Goal: Task Accomplishment & Management: Complete application form

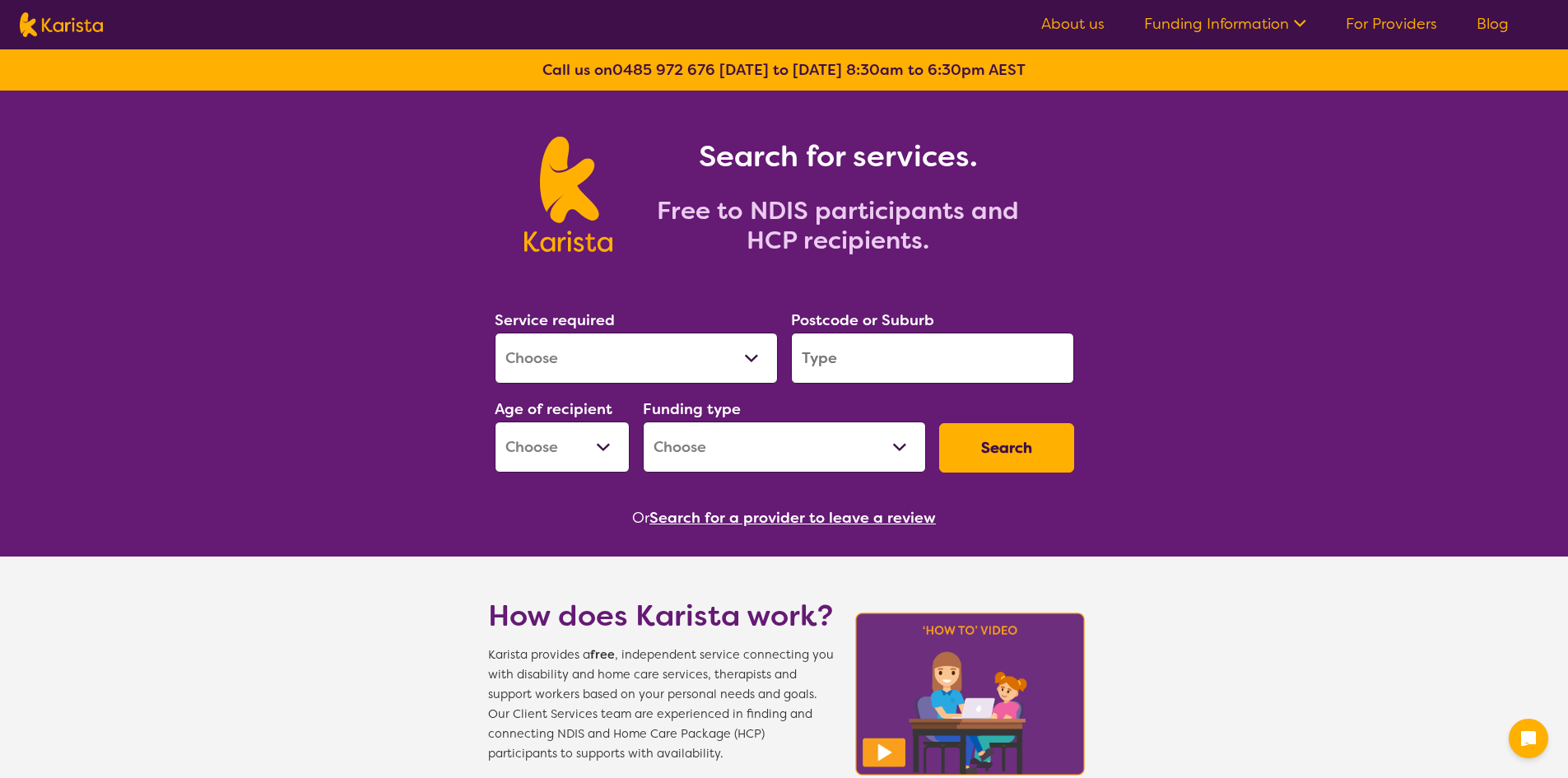
click at [678, 359] on select "Allied Health Assistant Assessment ([MEDICAL_DATA] or [MEDICAL_DATA]) Behaviour…" at bounding box center [635, 357] width 283 height 51
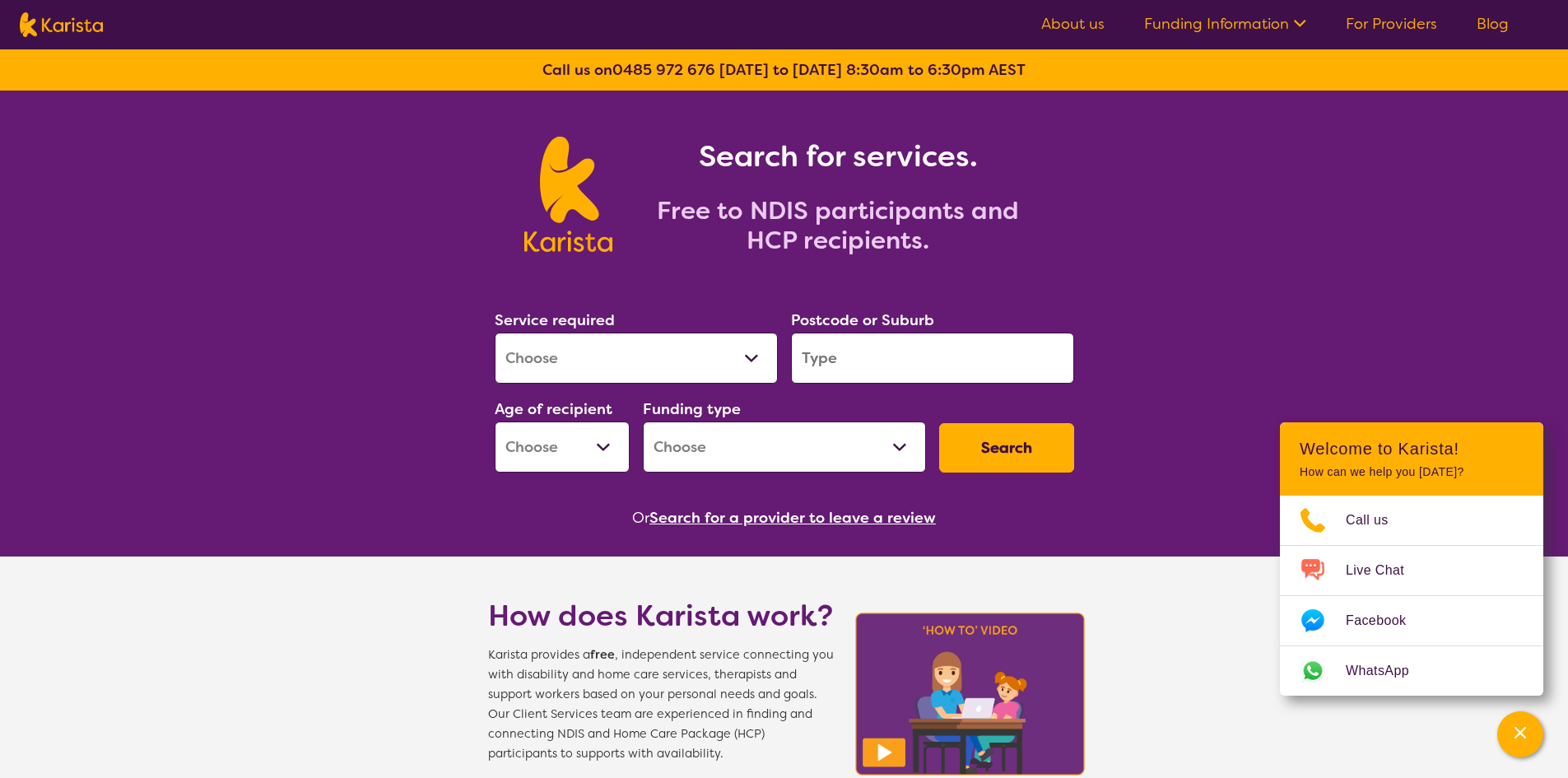
select select "[MEDICAL_DATA]"
click at [494, 332] on select "Allied Health Assistant Assessment ([MEDICAL_DATA] or [MEDICAL_DATA]) Behaviour…" at bounding box center [635, 357] width 283 height 51
click at [861, 362] on input "search" at bounding box center [933, 357] width 283 height 51
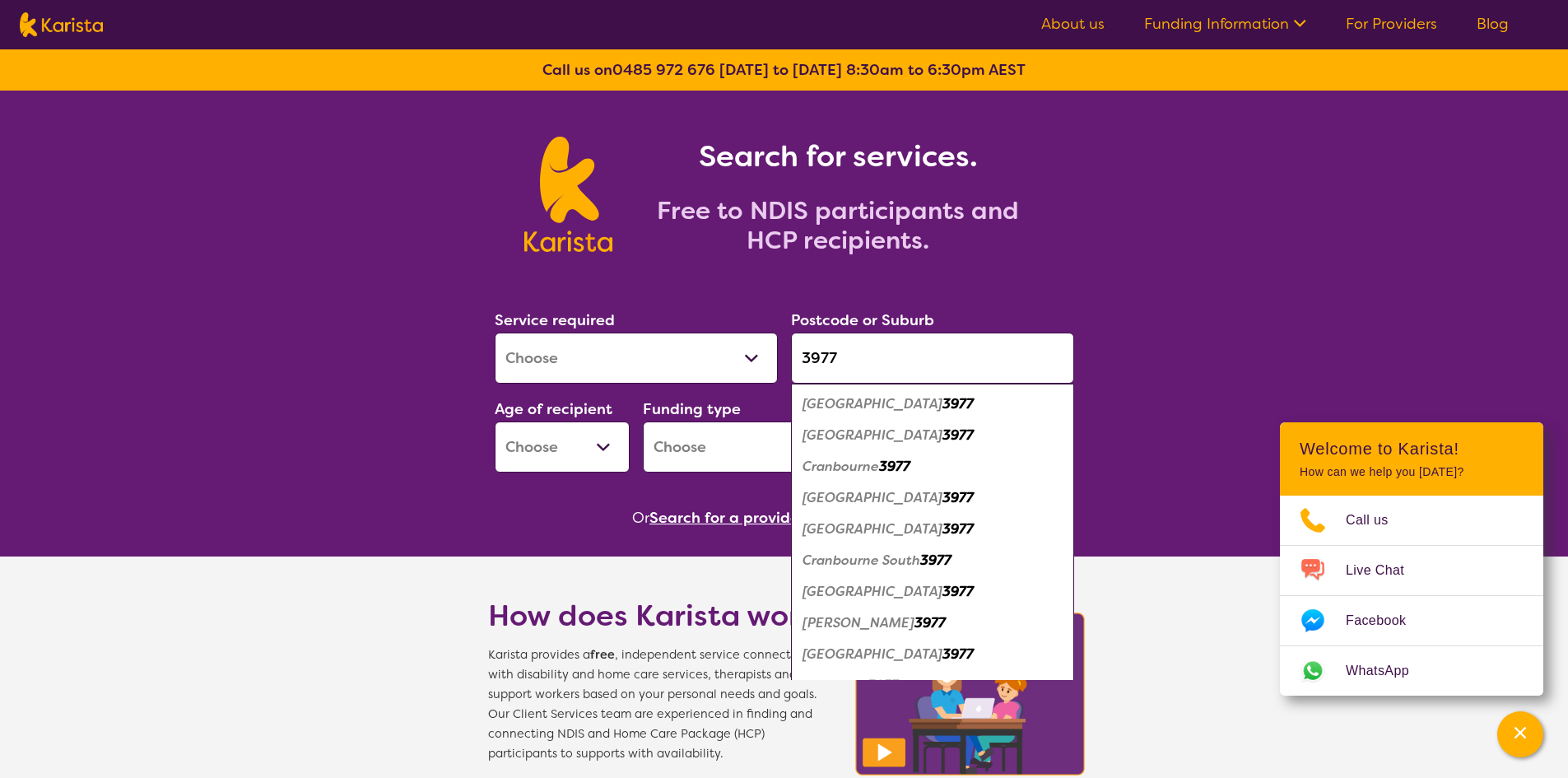
type input "3977"
click at [869, 466] on em "Cranbourne" at bounding box center [841, 466] width 76 height 18
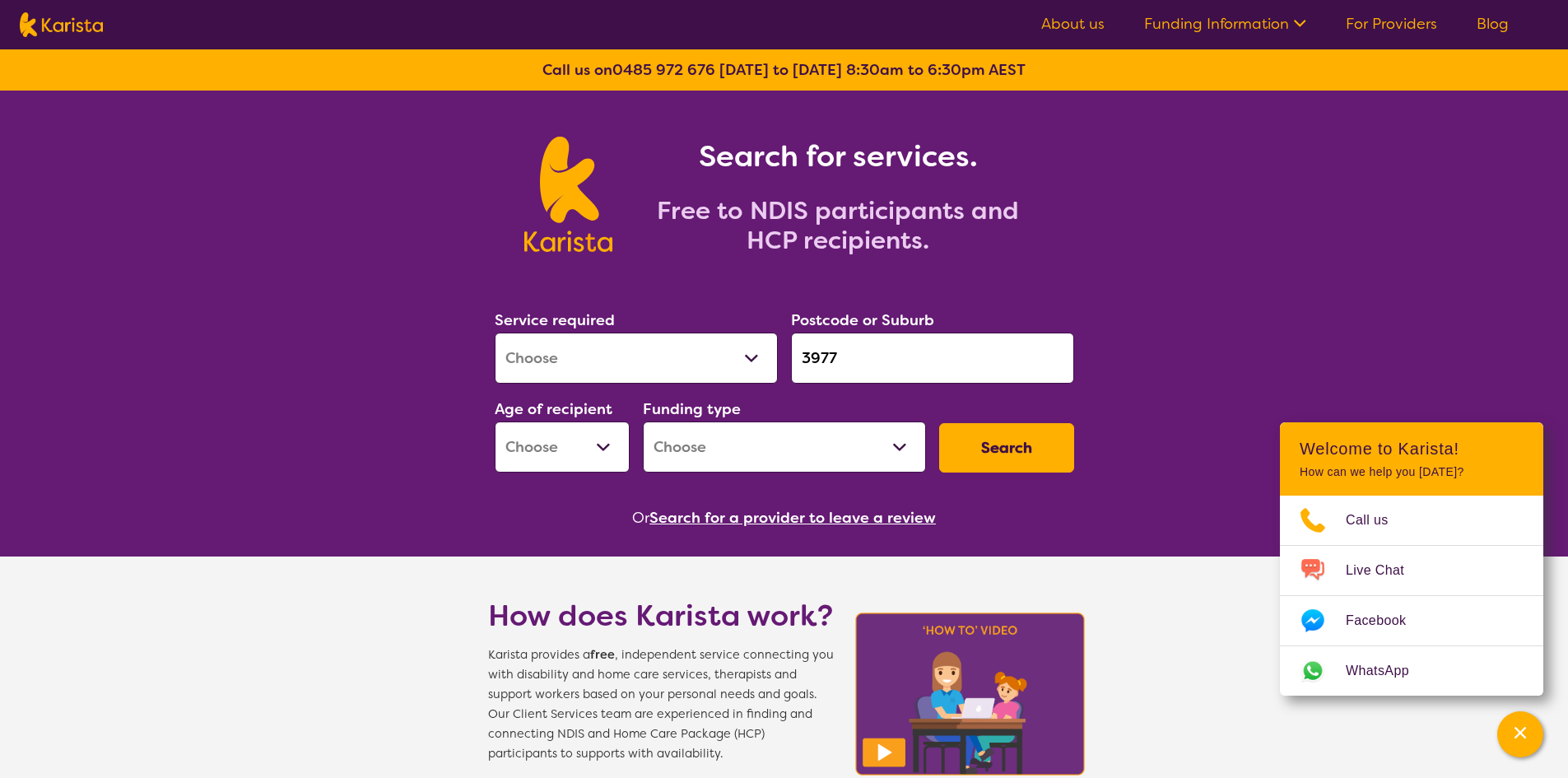
click at [591, 440] on select "Early Childhood - 0 to 9 Child - 10 to 11 Adolescent - 12 to 17 Adult - 18 to 6…" at bounding box center [562, 447] width 135 height 51
select select "CH"
click at [494, 421] on select "Early Childhood - 0 to 9 Child - 10 to 11 Adolescent - 12 to 17 Adult - 18 to 6…" at bounding box center [562, 447] width 135 height 51
click at [756, 444] on select "Home Care Package (HCP) National Disability Insurance Scheme (NDIS) I don't know" at bounding box center [784, 447] width 283 height 51
select select "NDIS"
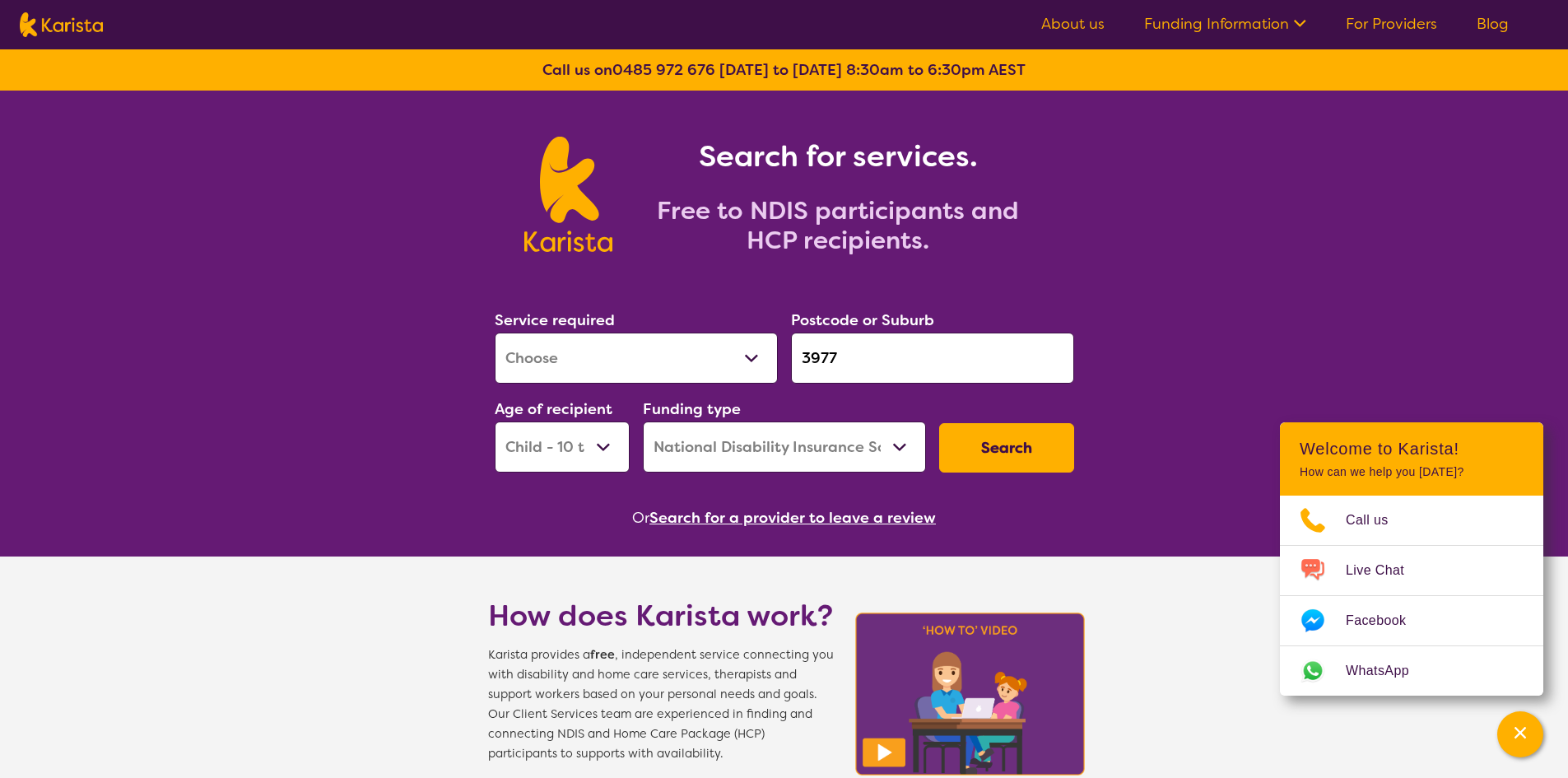
click at [643, 421] on select "Home Care Package (HCP) National Disability Insurance Scheme (NDIS) I don't know" at bounding box center [784, 447] width 283 height 51
click at [1053, 451] on button "Search" at bounding box center [1007, 448] width 135 height 49
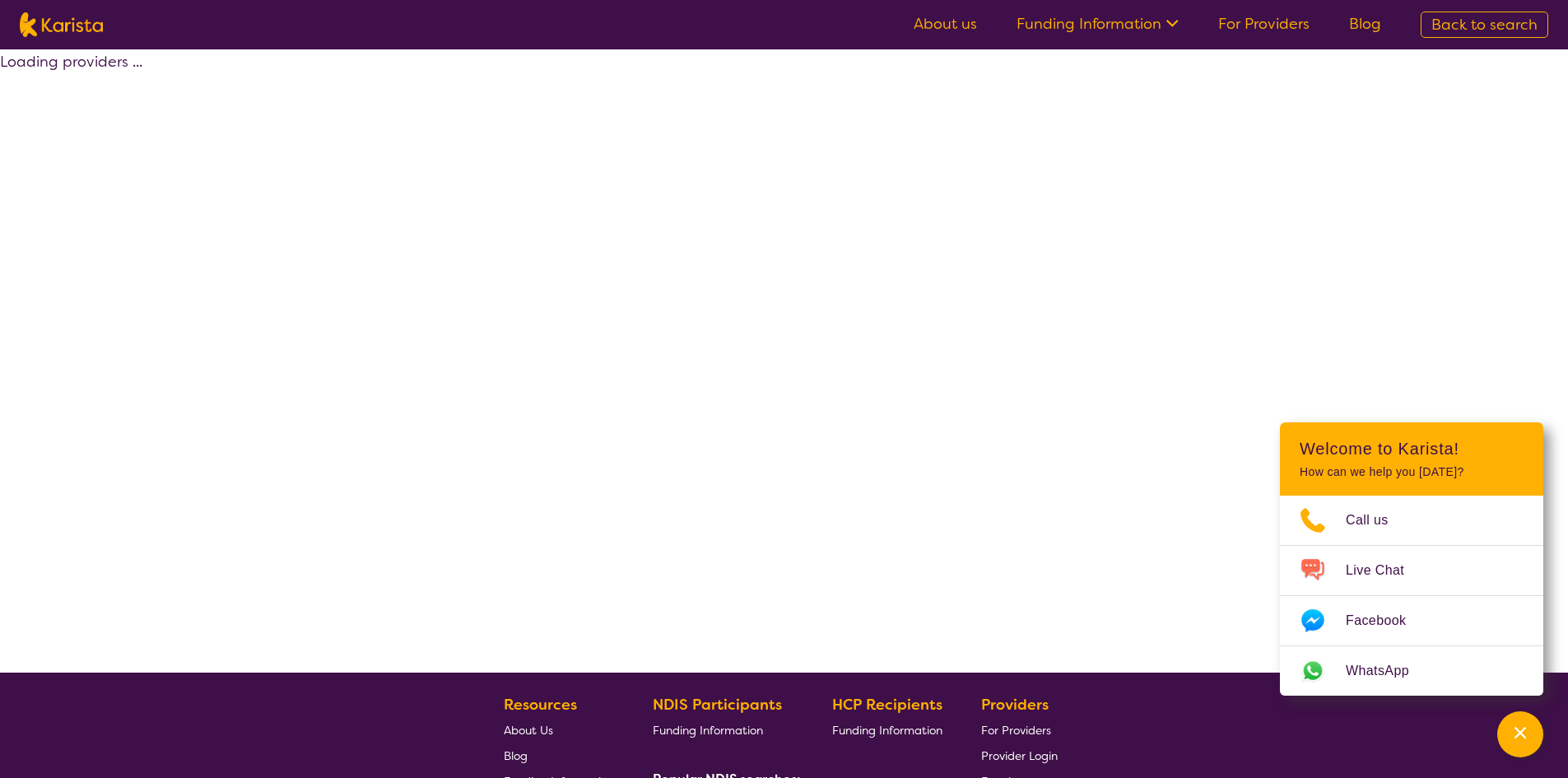
select select "by_score"
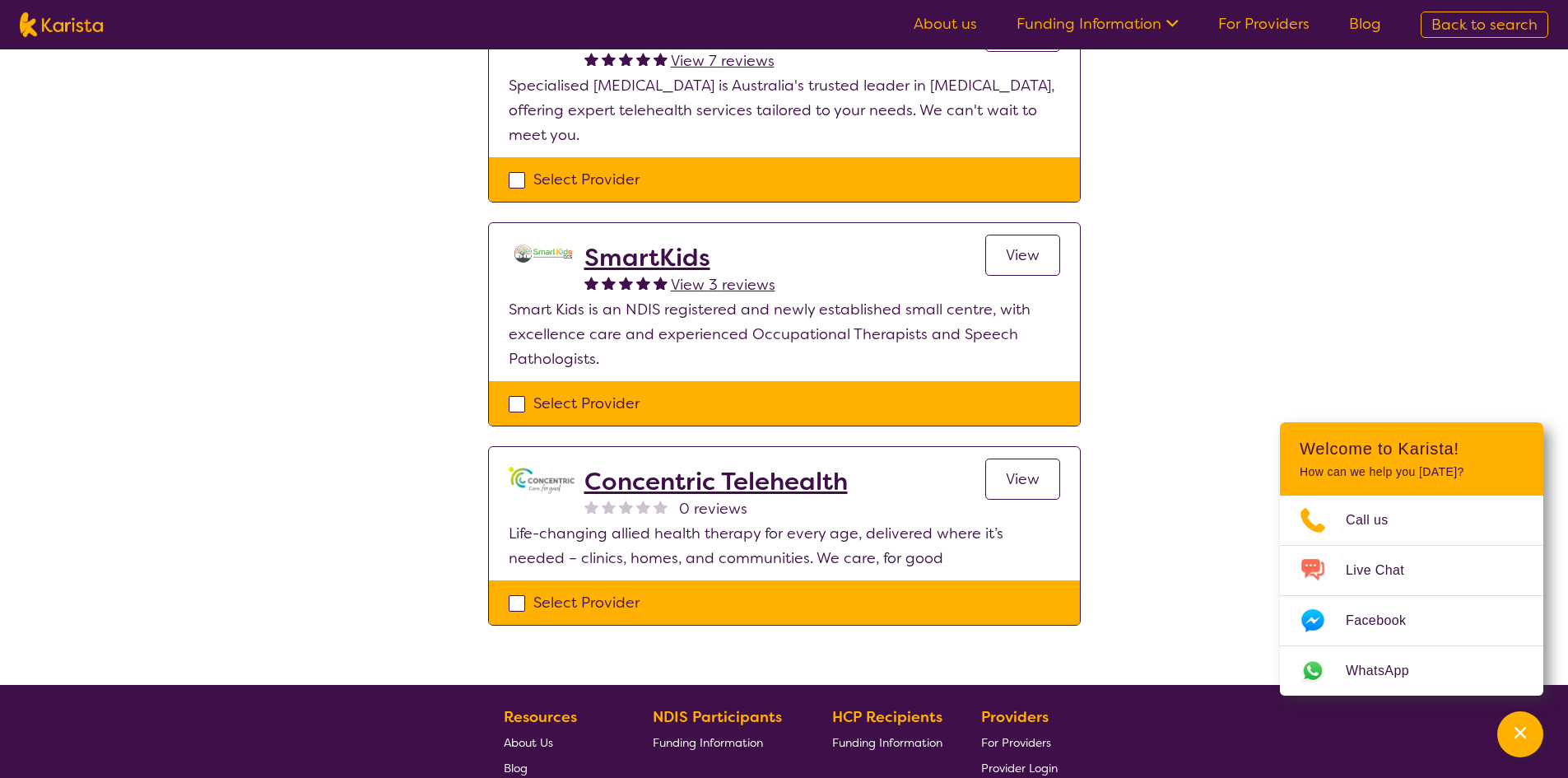
scroll to position [247, 0]
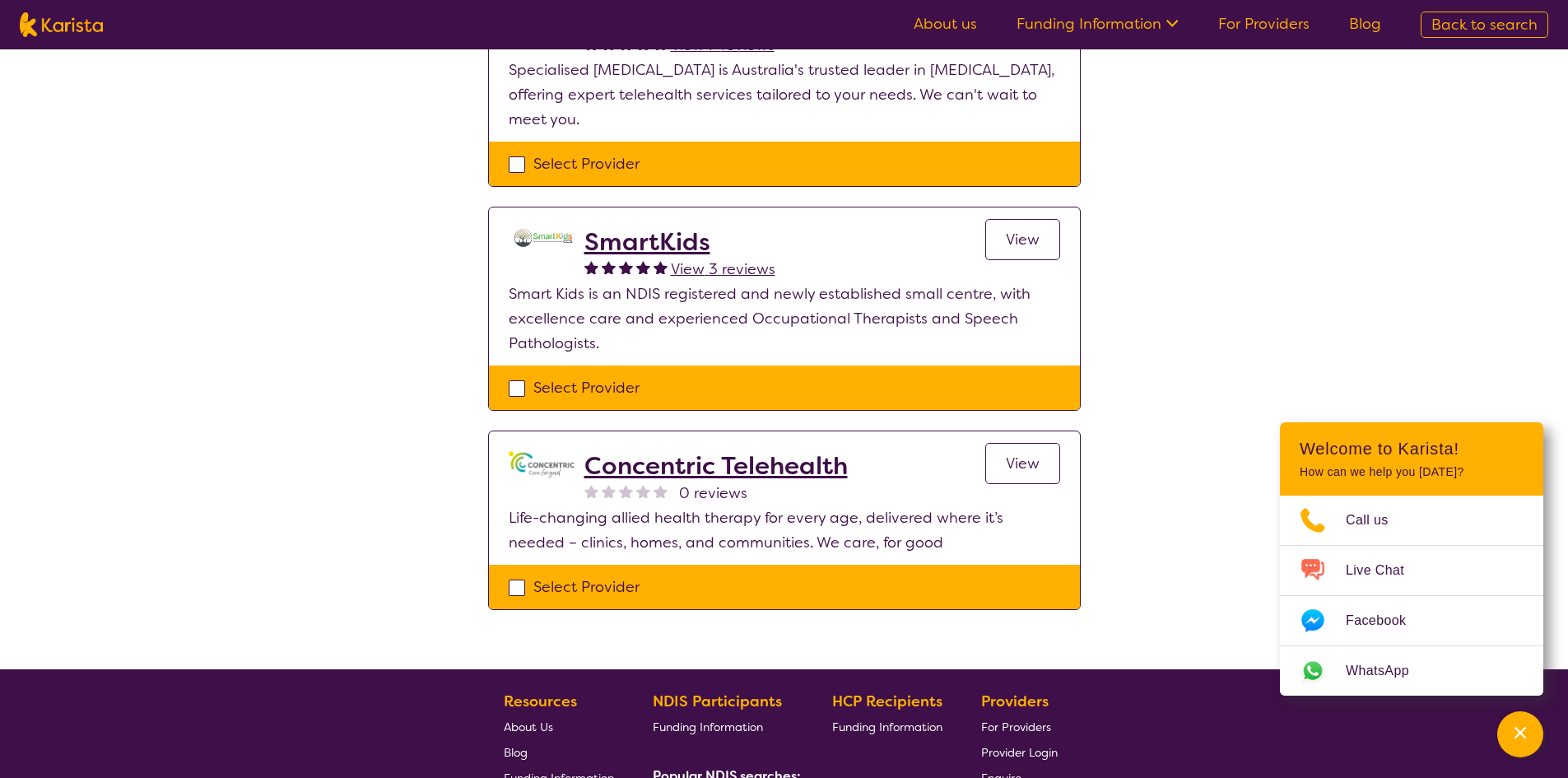
click at [984, 250] on div "SmartKids View 3 reviews View" at bounding box center [822, 254] width 476 height 54
click at [998, 245] on link "View" at bounding box center [1022, 239] width 74 height 41
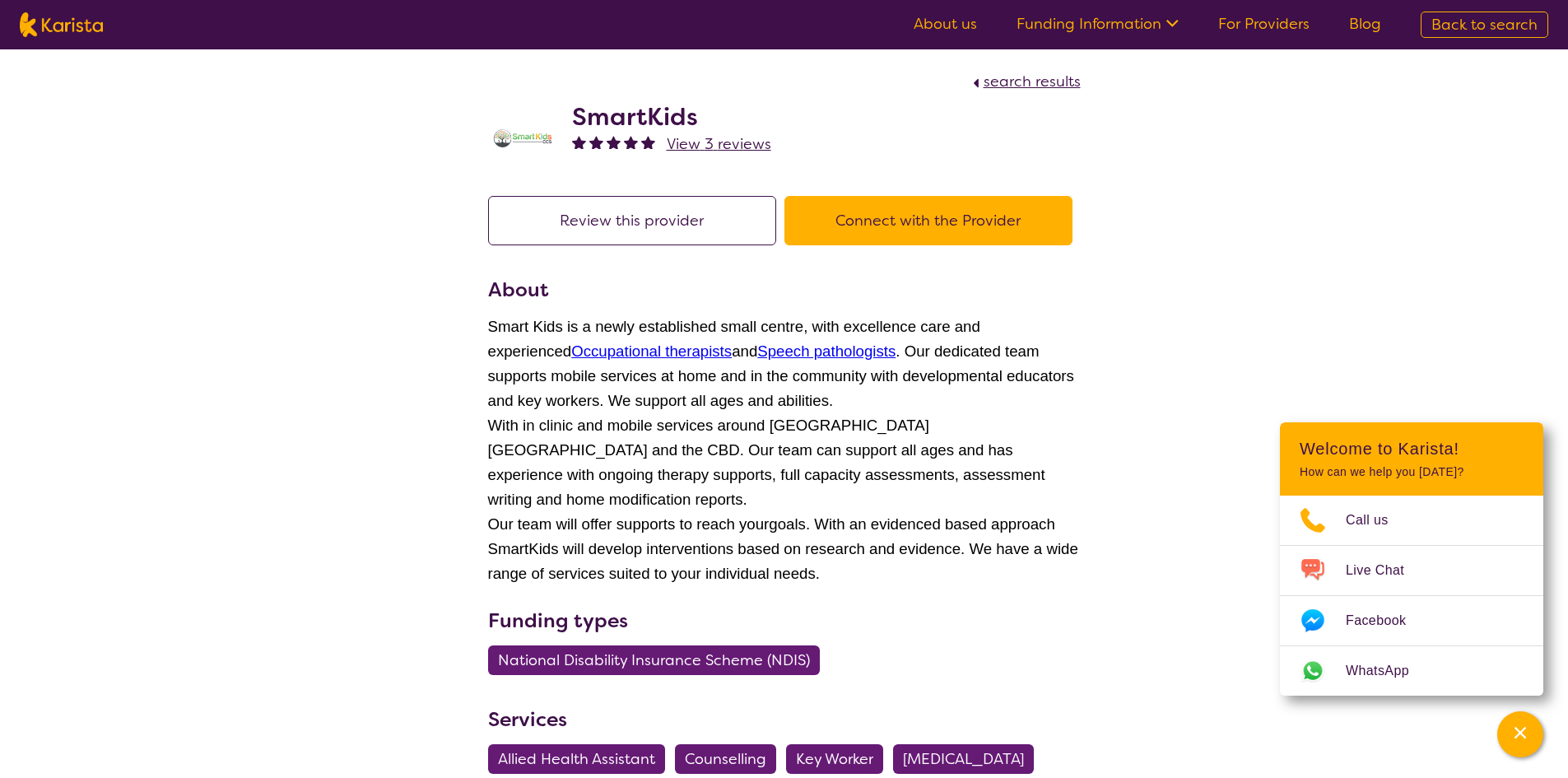
click at [918, 219] on button "Connect with the Provider" at bounding box center [928, 221] width 288 height 49
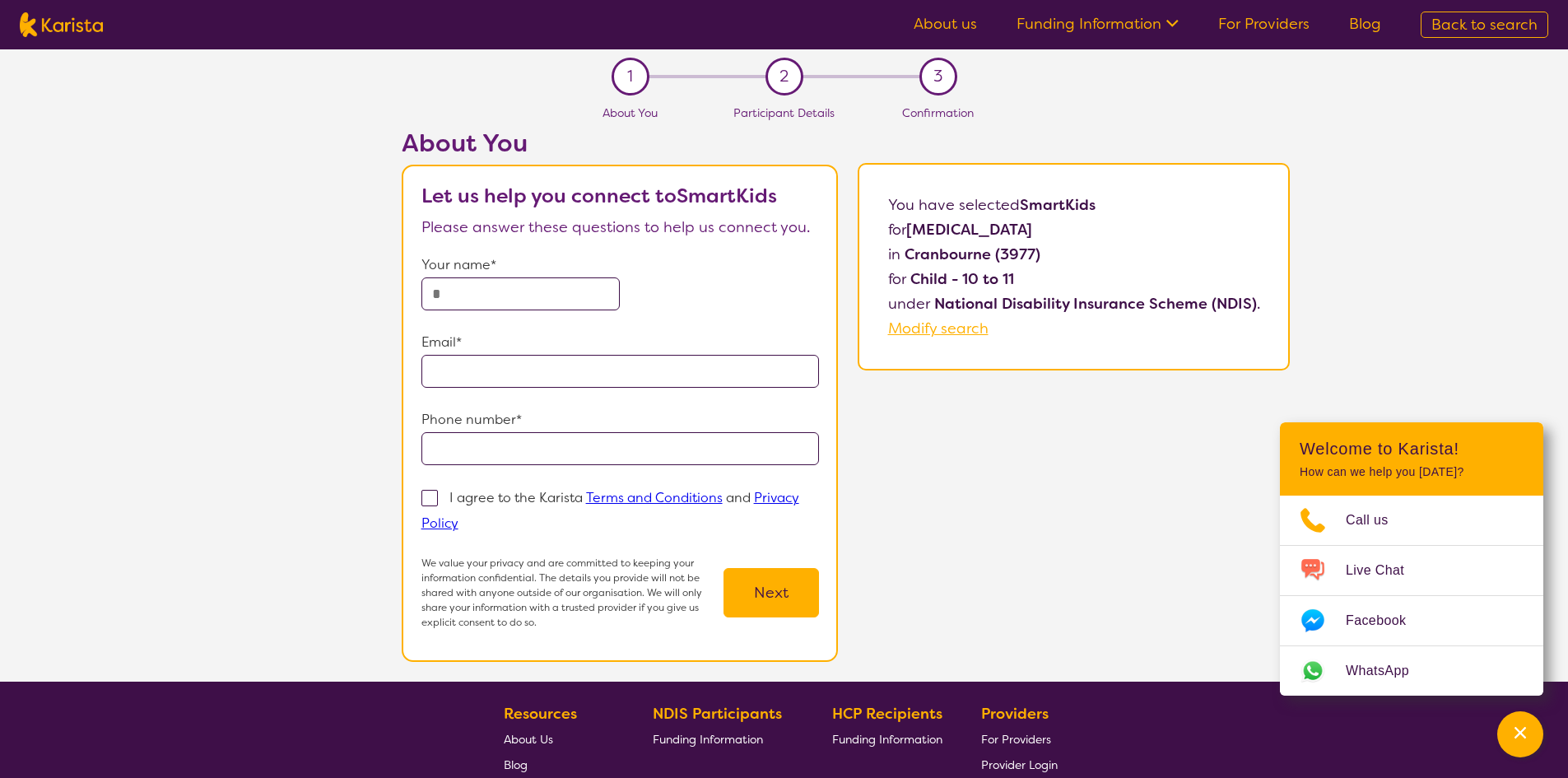
click at [523, 289] on input "text" at bounding box center [521, 294] width 199 height 33
type input "**********"
click at [438, 499] on span at bounding box center [429, 498] width 17 height 17
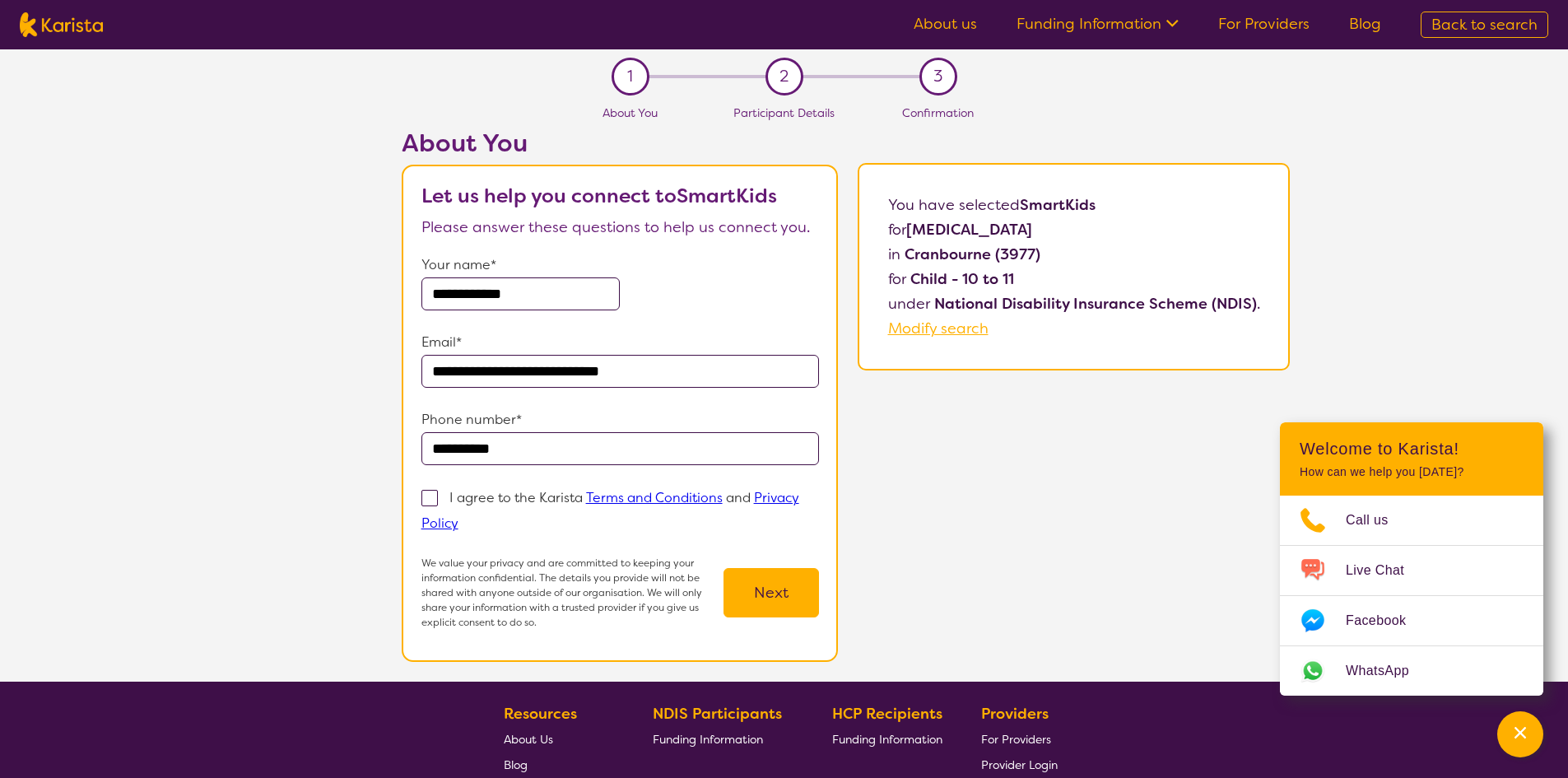
click at [458, 517] on input "I agree to the Karista Terms and Conditions and Privacy Policy" at bounding box center [464, 522] width 11 height 11
checkbox input "true"
click at [747, 587] on button "Next" at bounding box center [771, 592] width 96 height 49
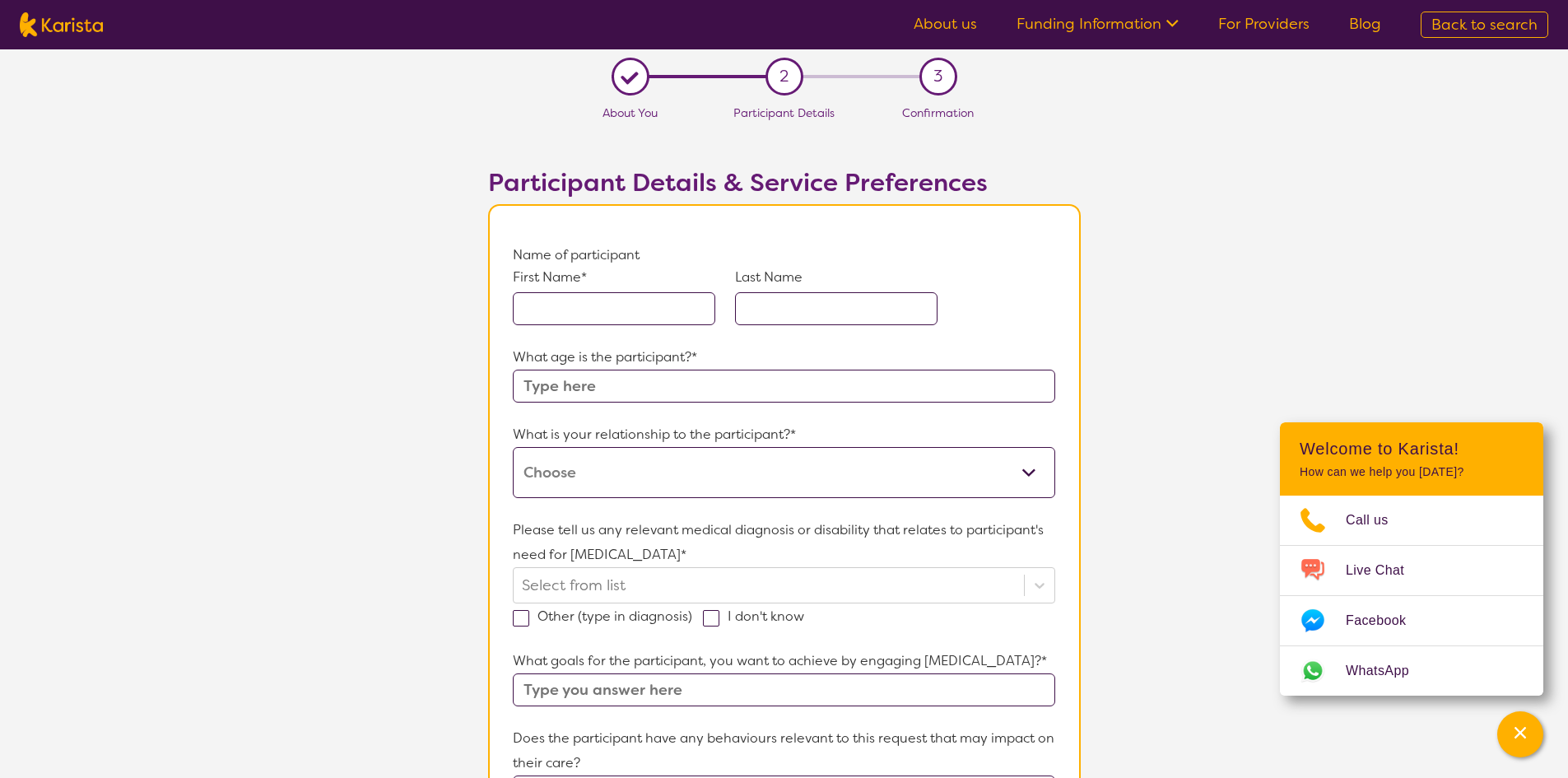
click at [597, 292] on input "text" at bounding box center [614, 308] width 202 height 33
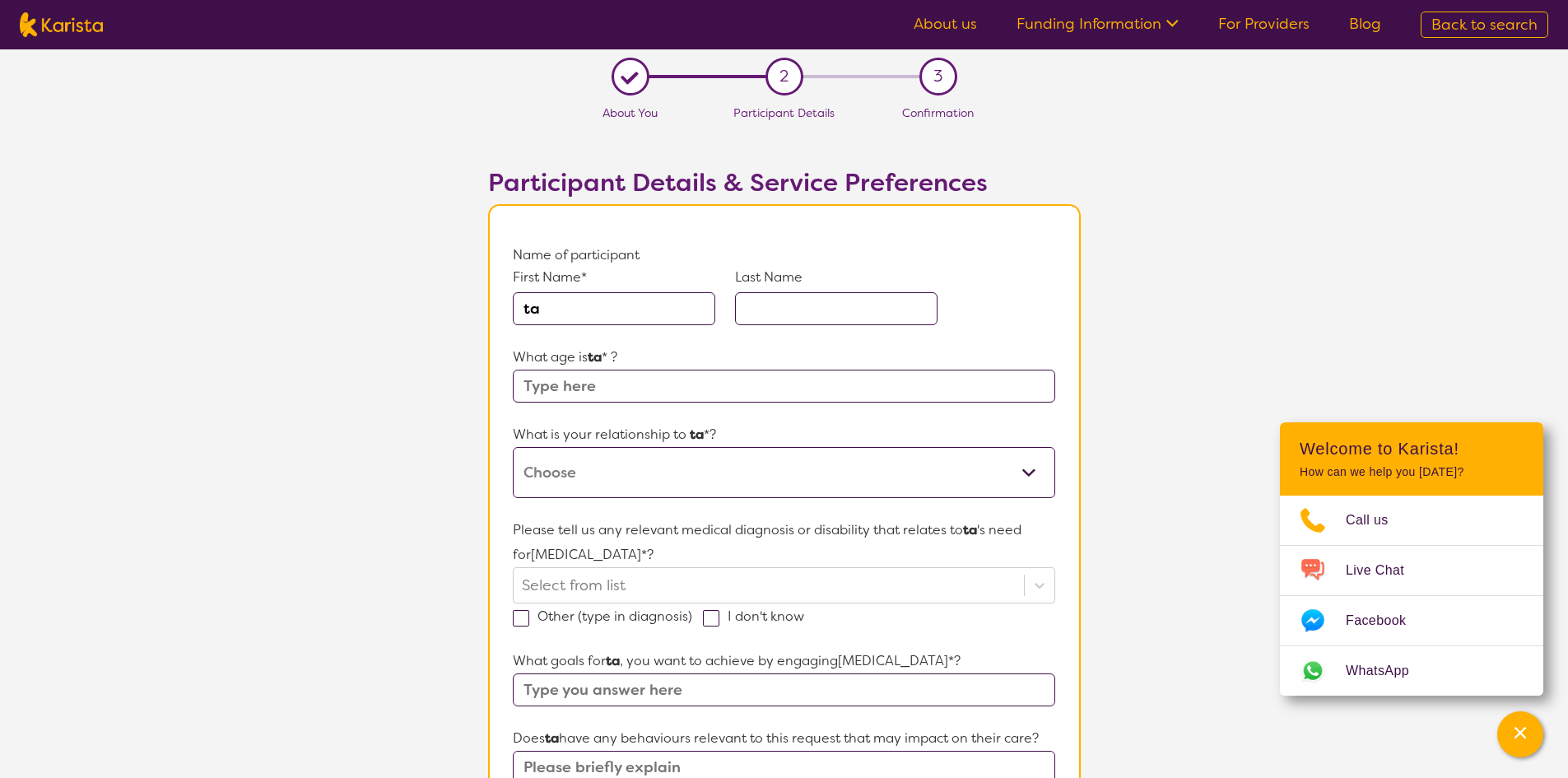
type input "t"
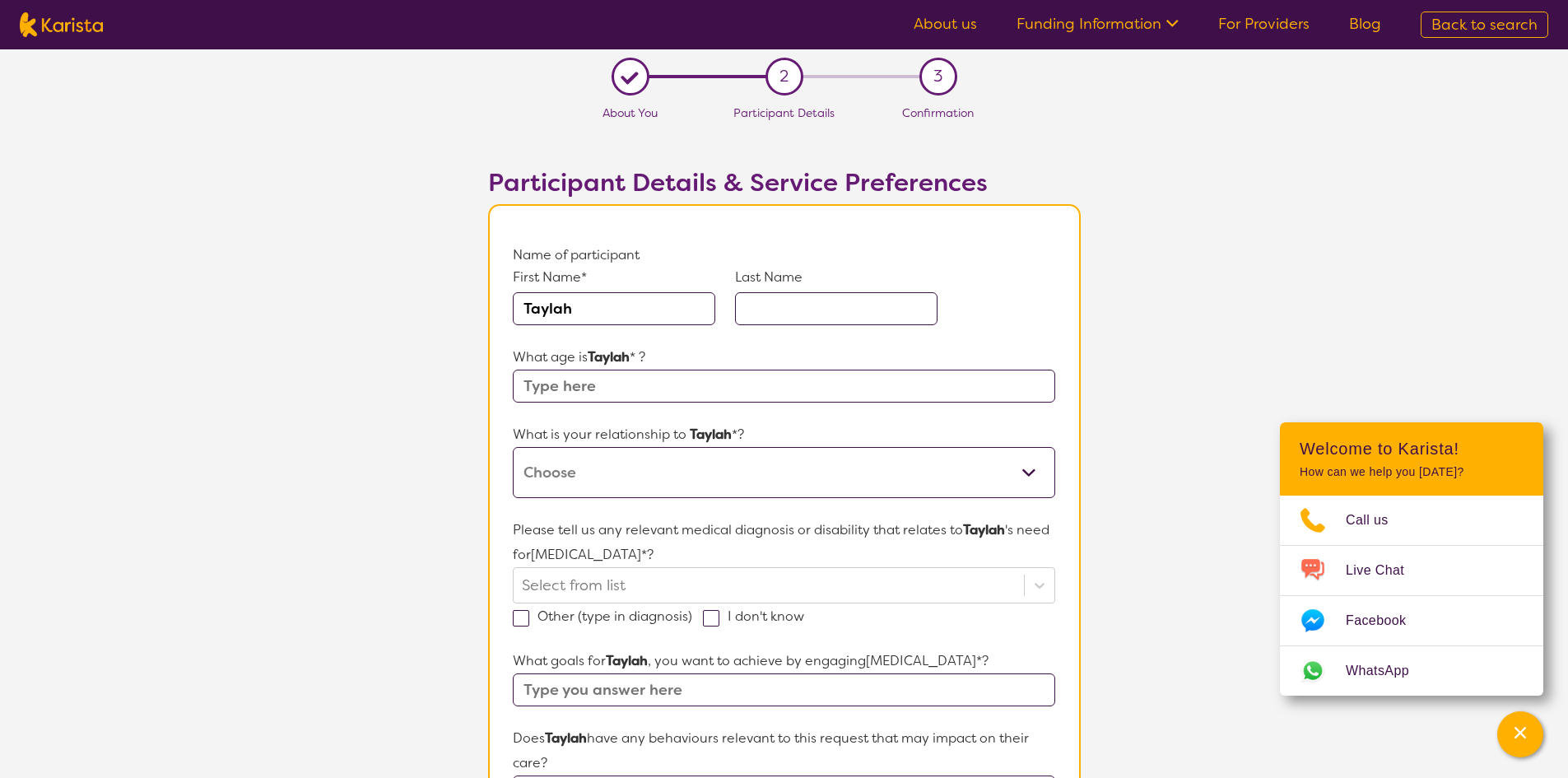
type input "Taylah"
type input "Irons"
click at [628, 386] on input "text" at bounding box center [784, 386] width 542 height 33
type input "10"
click at [614, 454] on select "This request is for myself I am their parent I am their child I am their spouse…" at bounding box center [784, 472] width 542 height 51
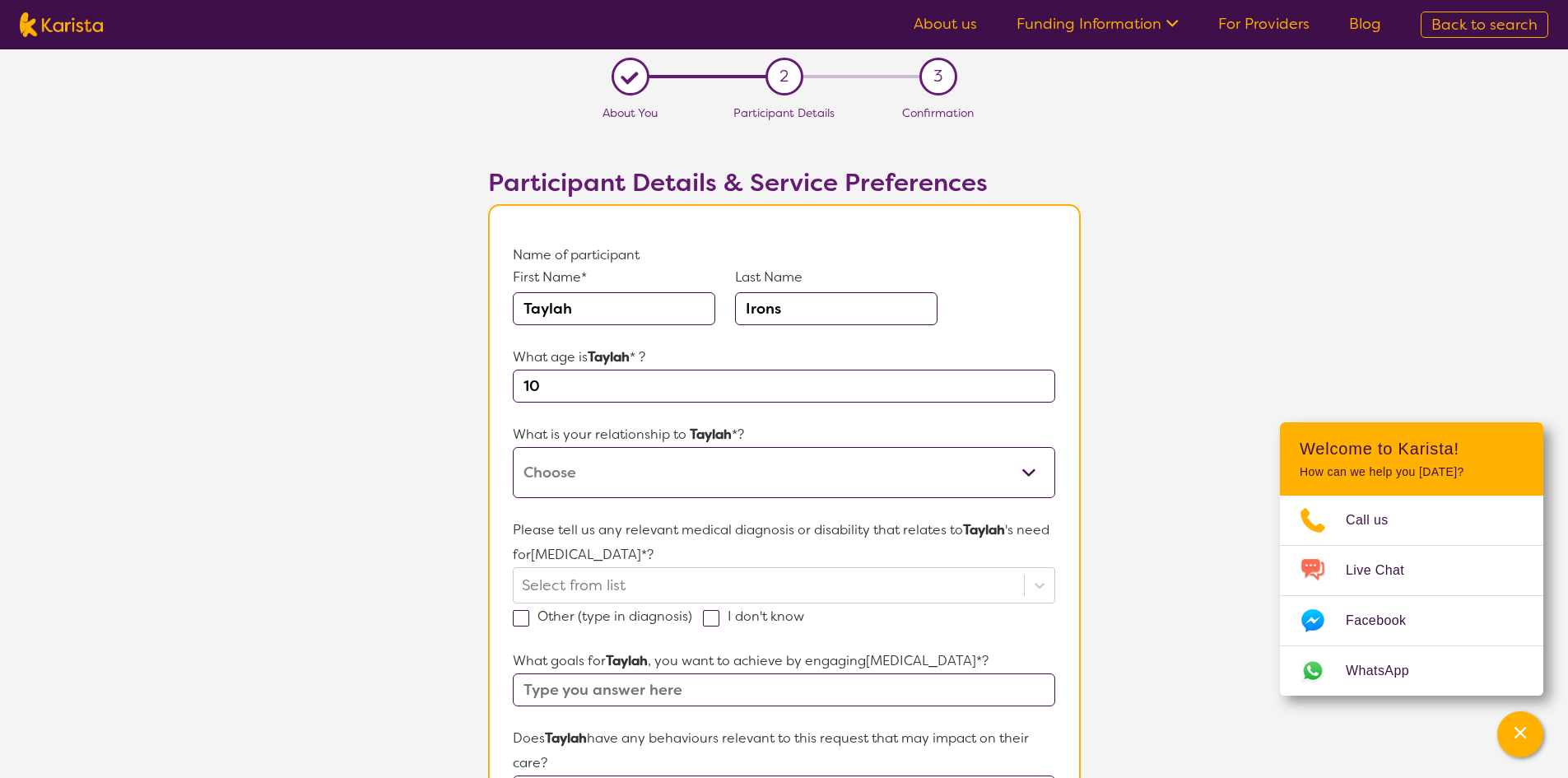
select select "I am their Support Coordinator"
click at [513, 447] on select "This request is for myself I am their parent I am their child I am their spouse…" at bounding box center [784, 472] width 542 height 51
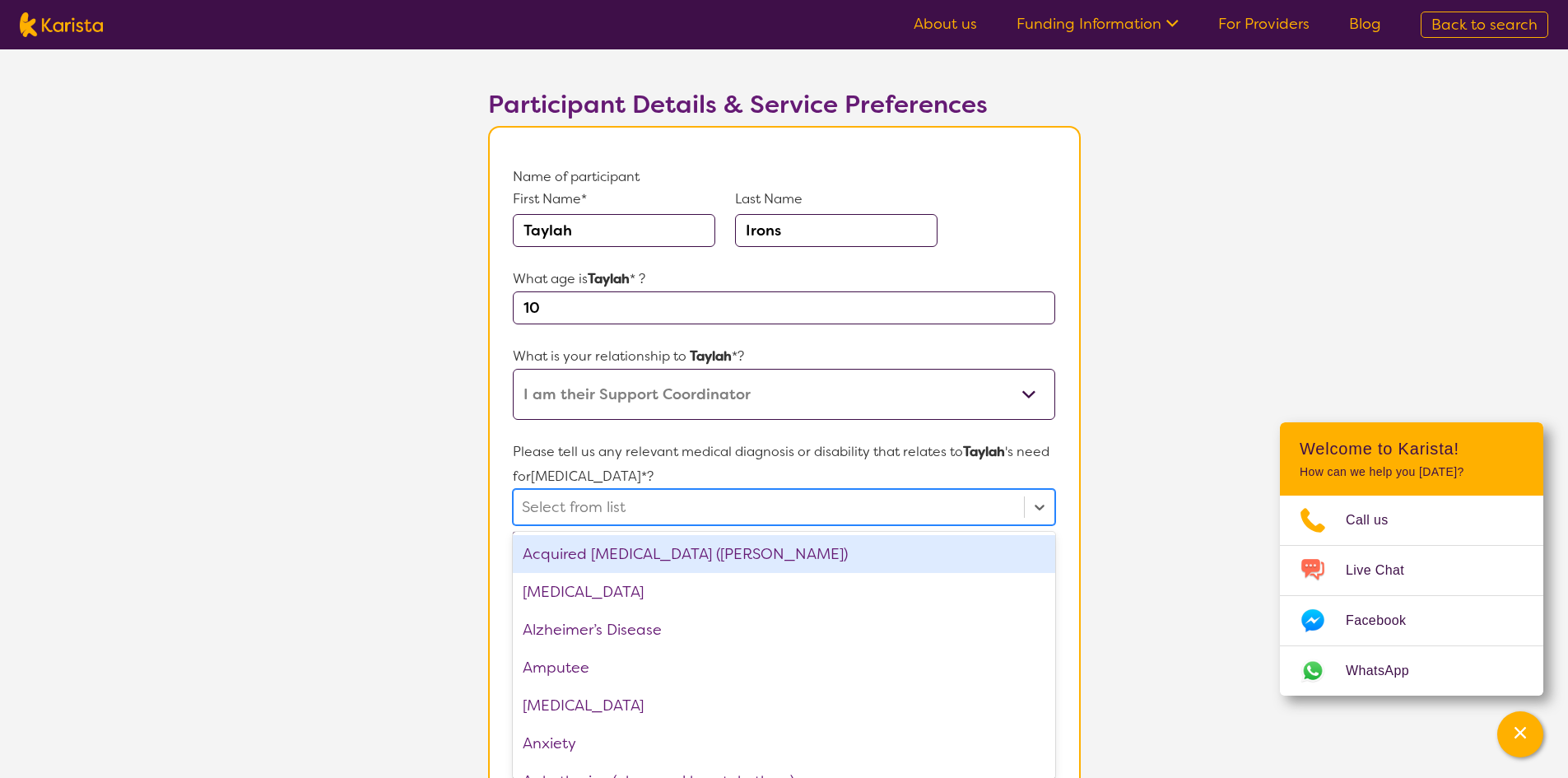
click at [712, 525] on div "option Acquired [MEDICAL_DATA] (ABI) focused, 1 of 75. 75 results available. Us…" at bounding box center [784, 506] width 542 height 36
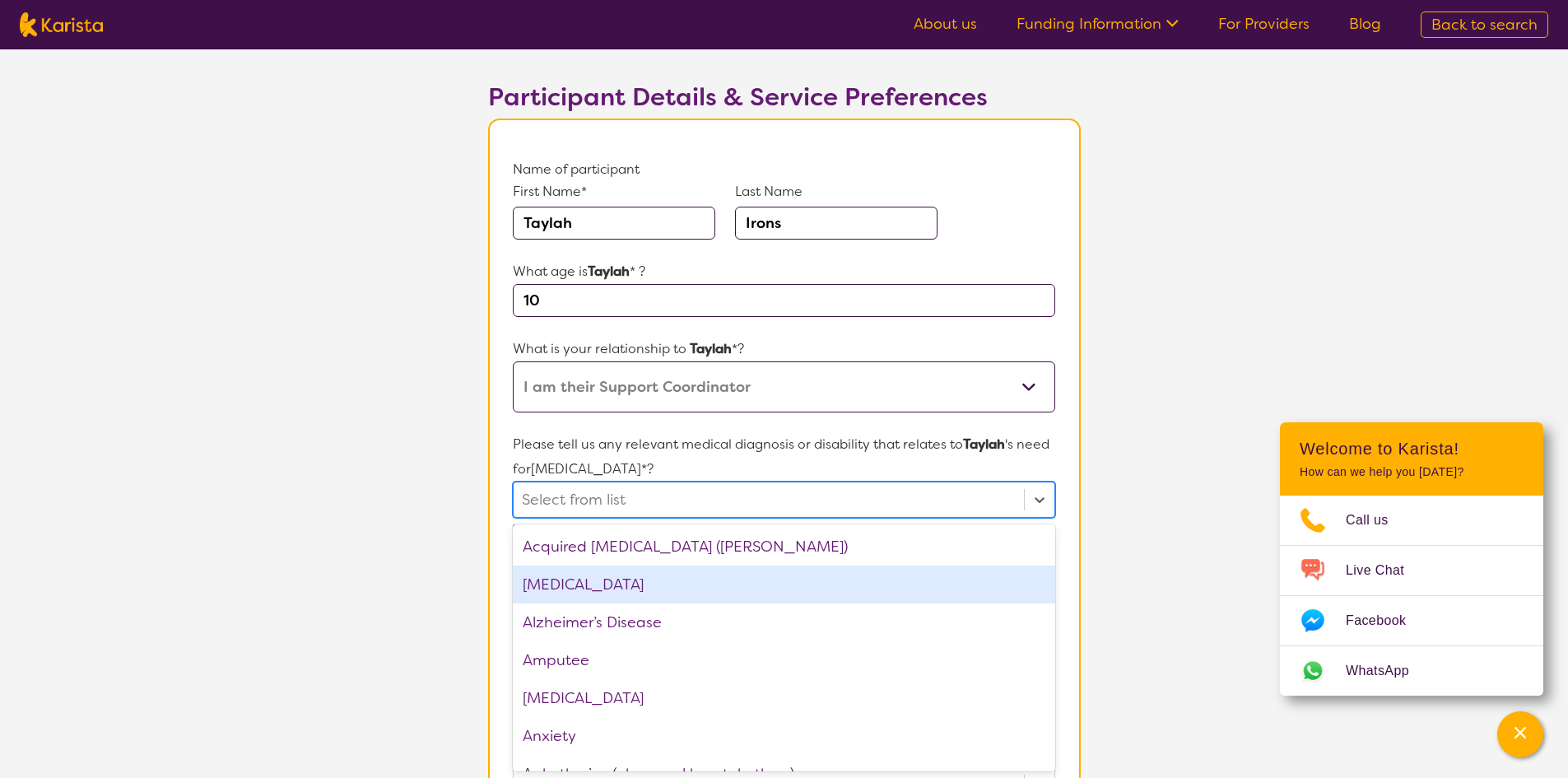
click at [642, 587] on div "[MEDICAL_DATA]" at bounding box center [784, 584] width 542 height 38
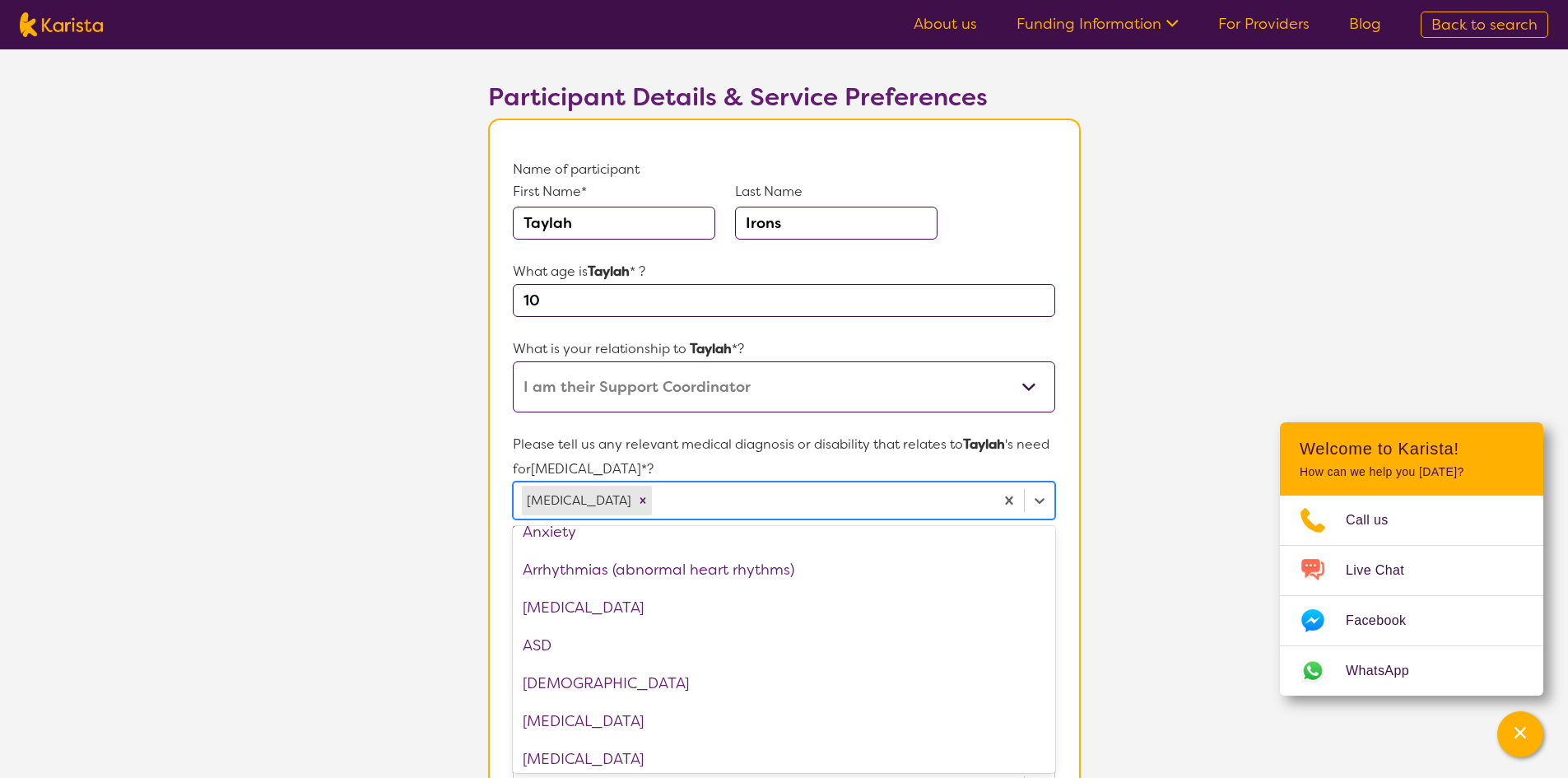
scroll to position [247, 0]
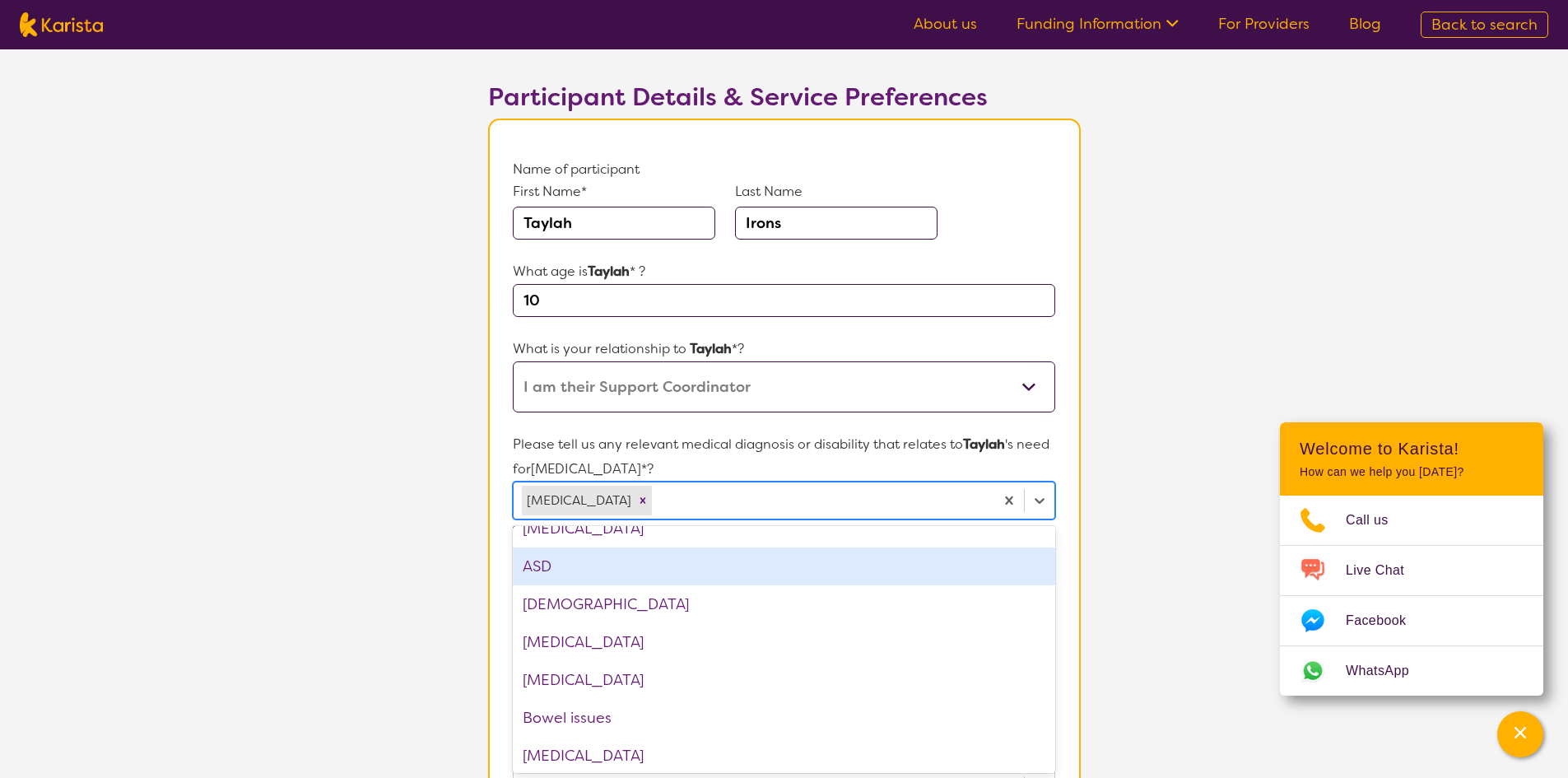
click at [728, 567] on div "ASD" at bounding box center [784, 566] width 542 height 38
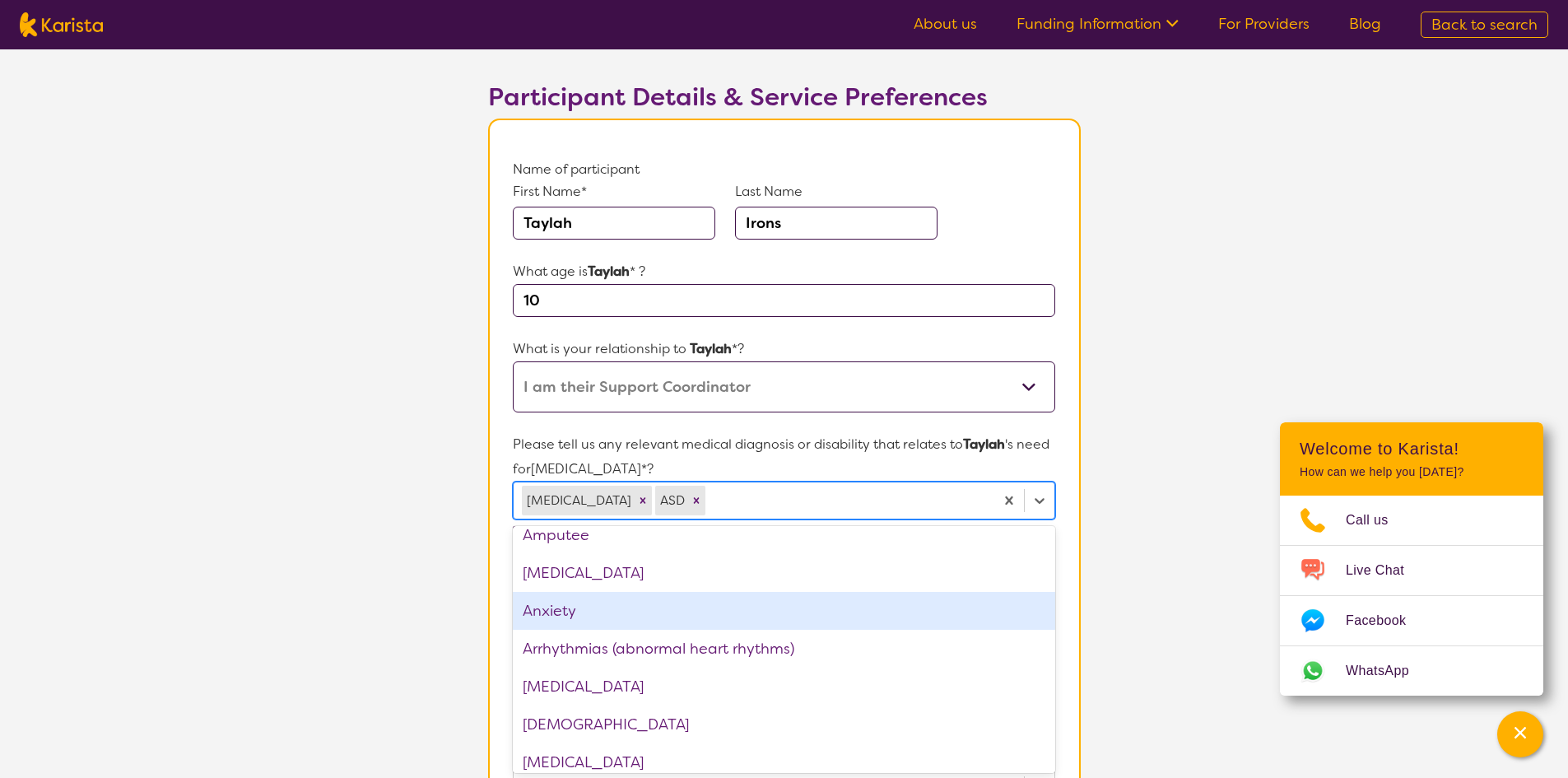
scroll to position [82, 0]
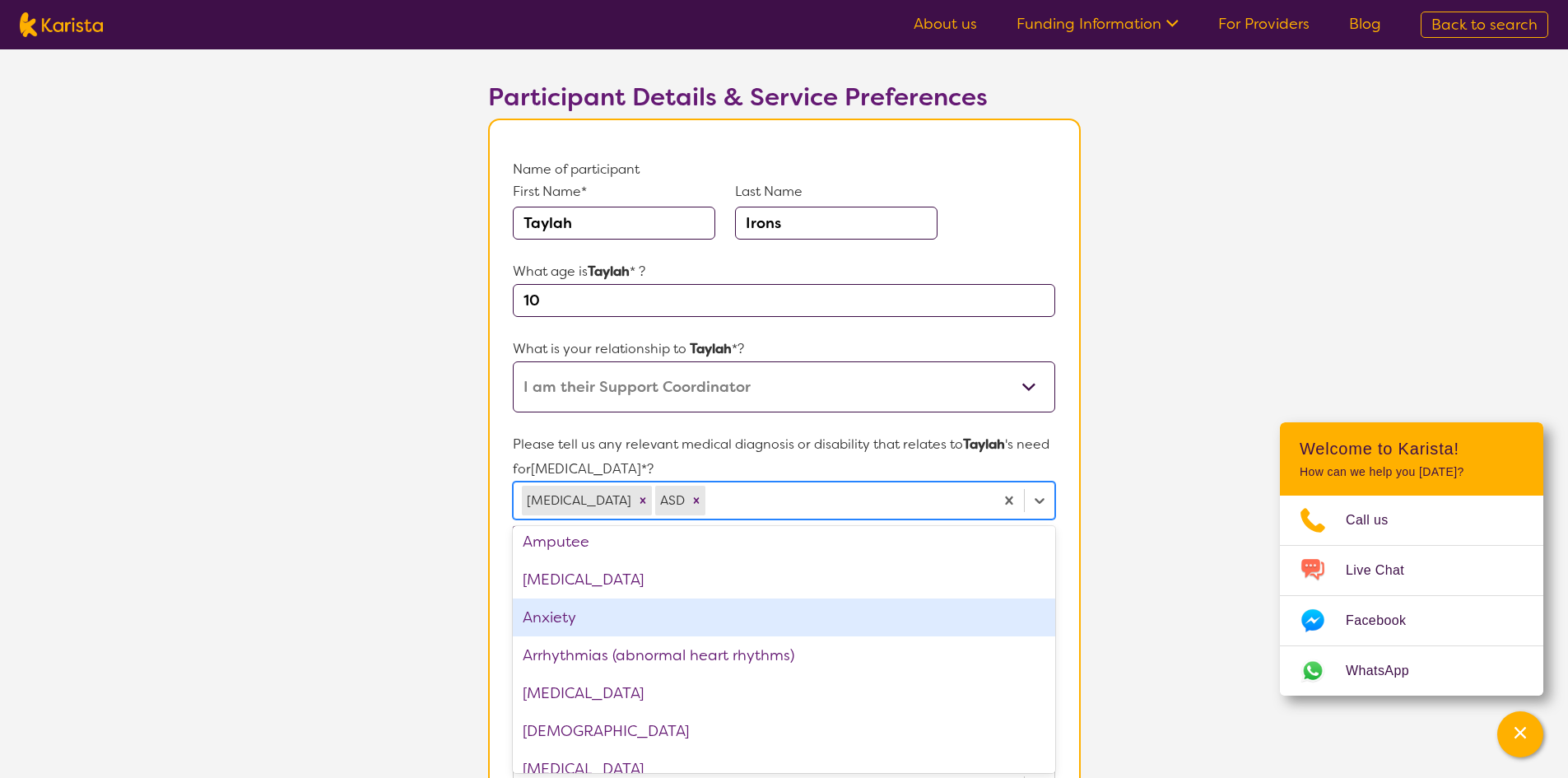
click at [727, 616] on div "Anxiety" at bounding box center [784, 617] width 542 height 38
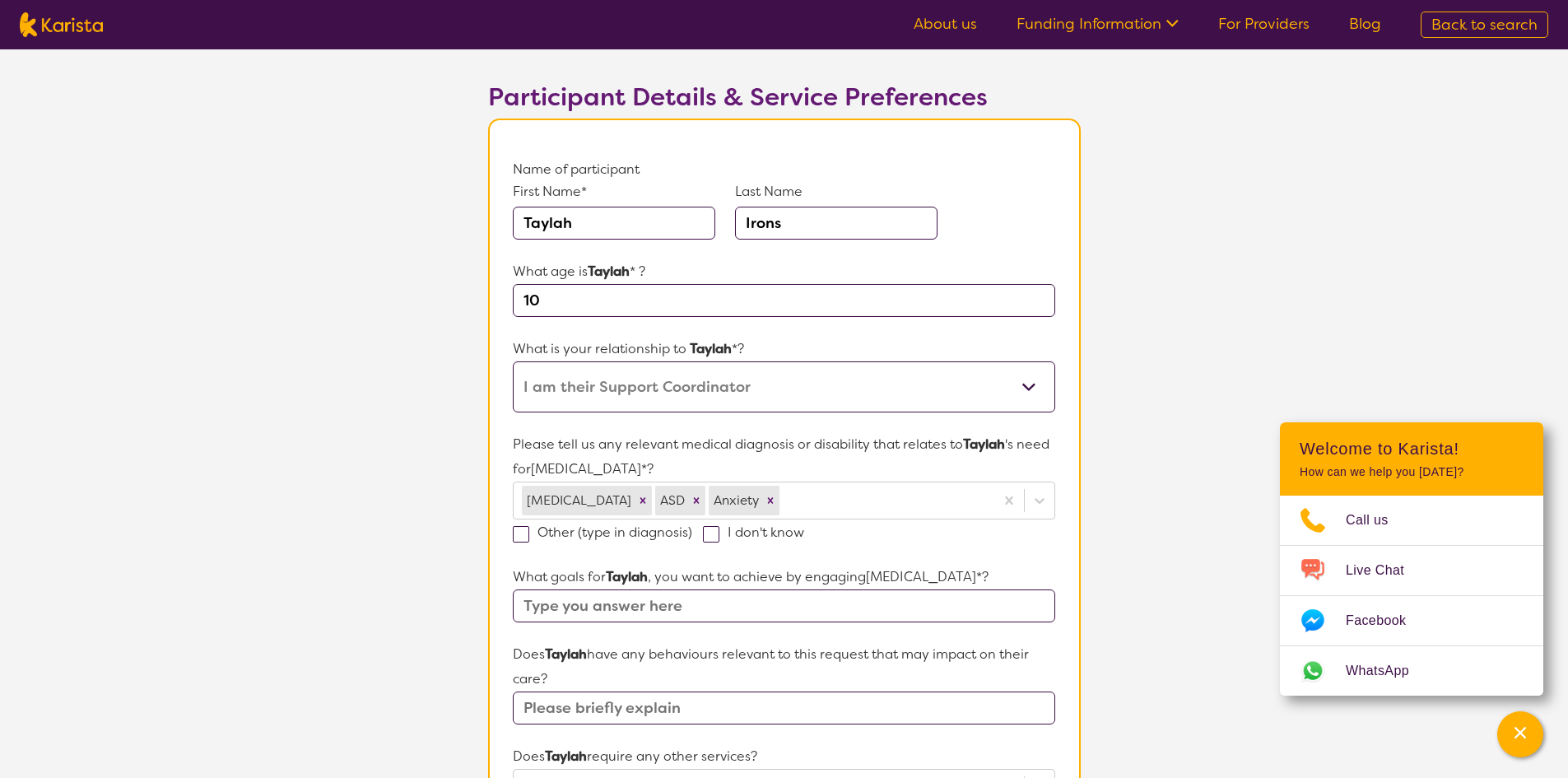
click at [801, 460] on p "Please tell us any relevant medical diagnosis or disability that relates to [PE…" at bounding box center [784, 456] width 542 height 49
click at [783, 492] on div at bounding box center [883, 500] width 202 height 28
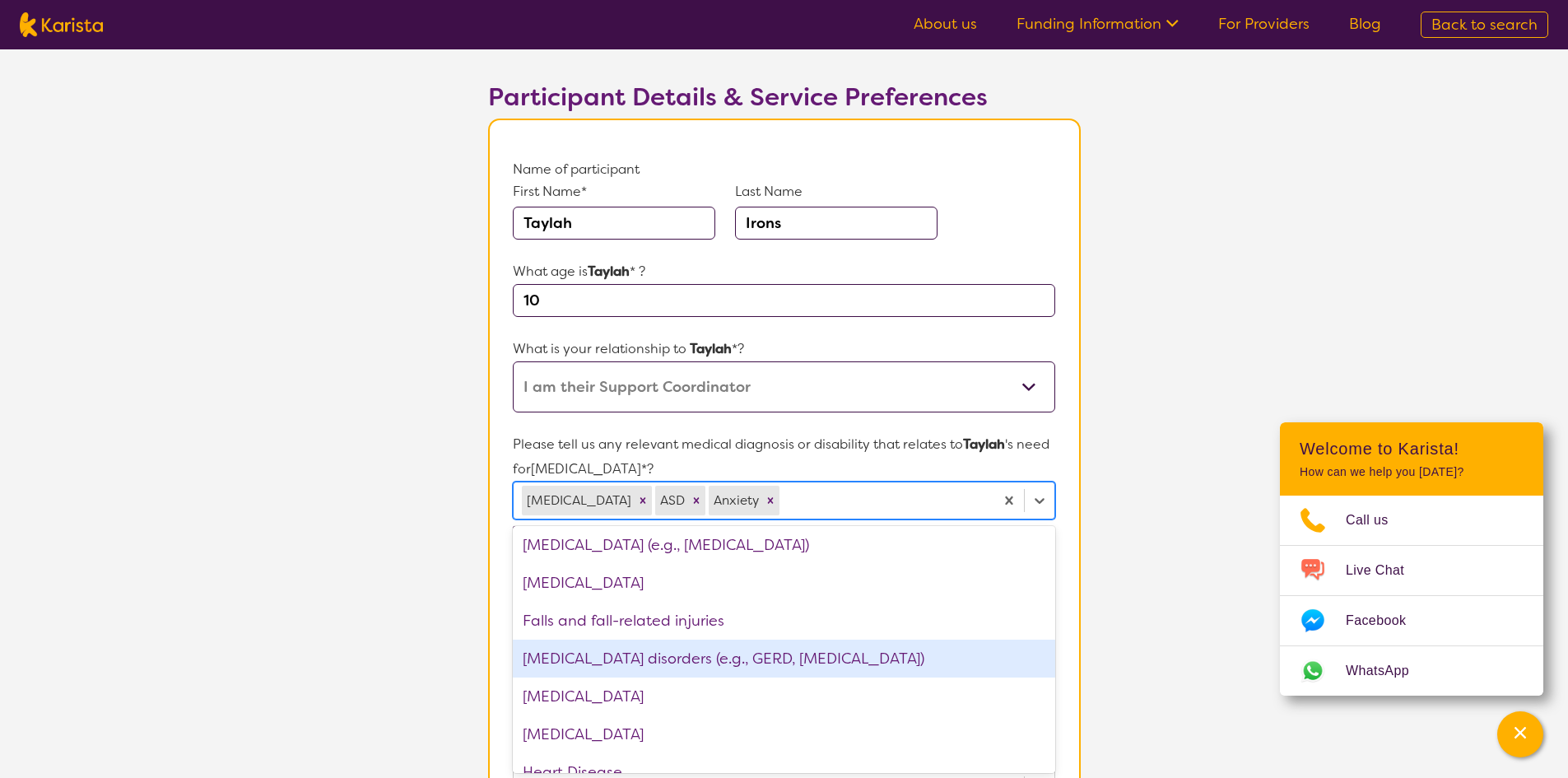
scroll to position [1234, 0]
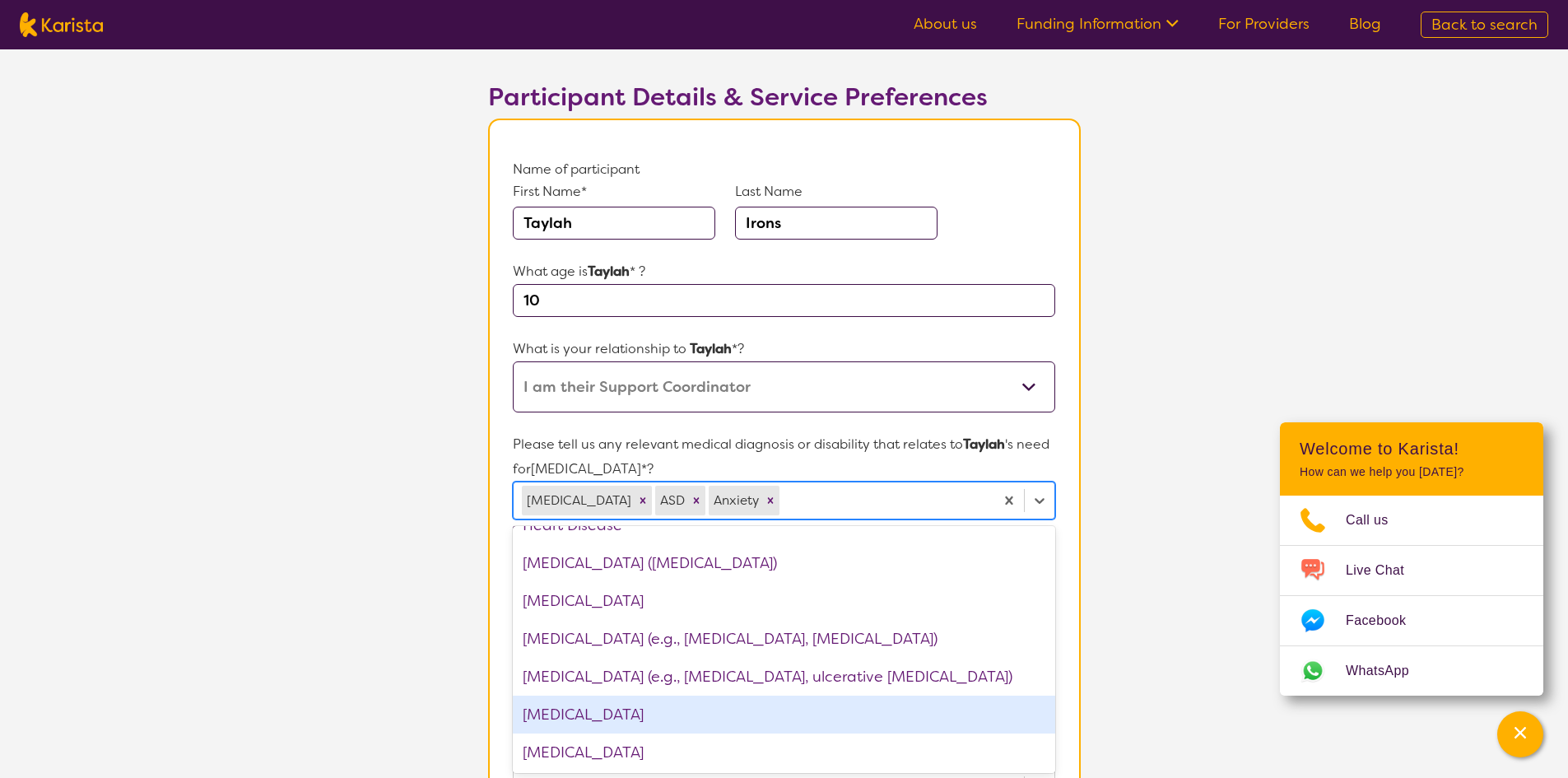
click at [586, 704] on div "[MEDICAL_DATA]" at bounding box center [784, 714] width 542 height 38
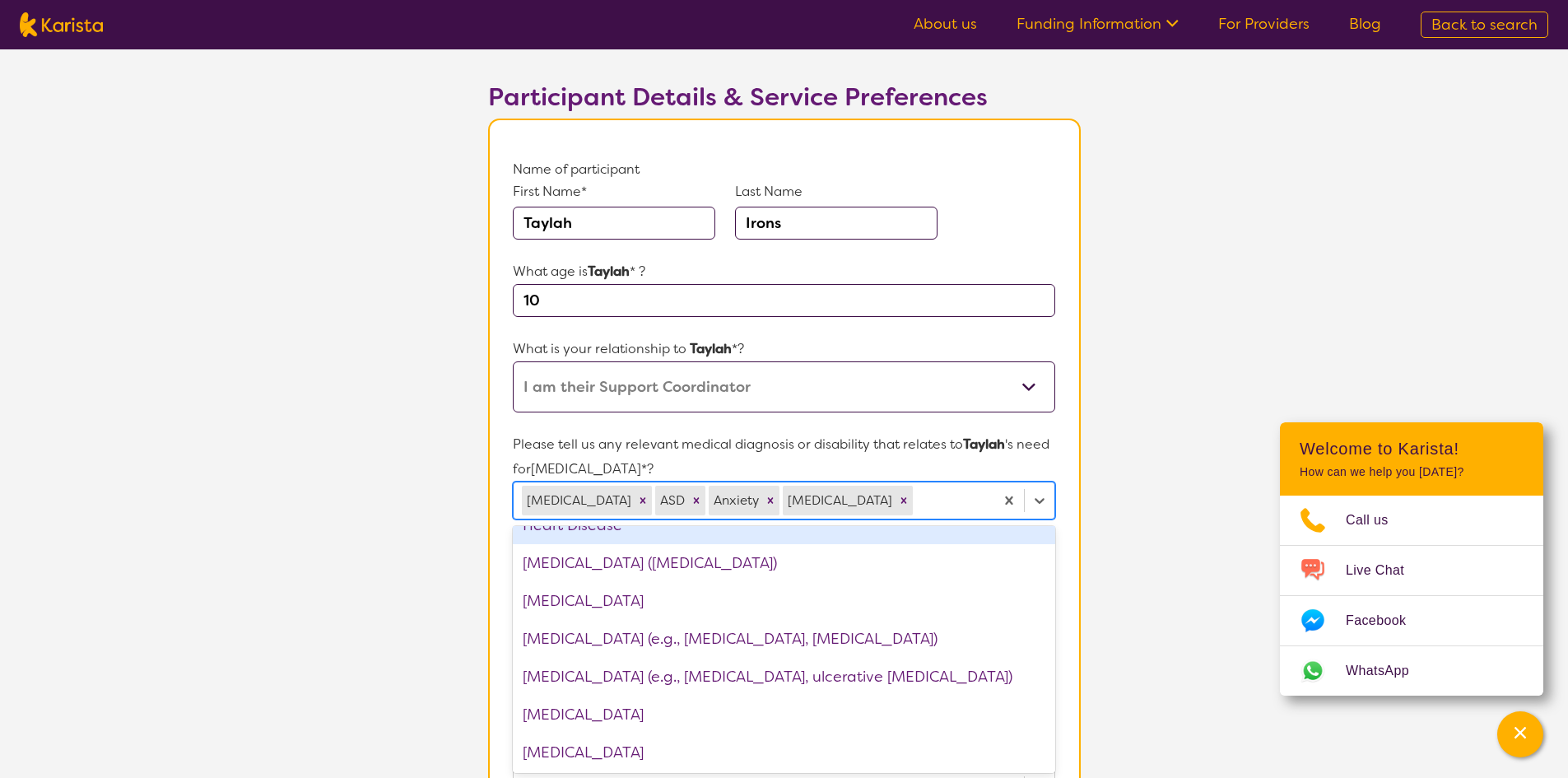
click at [876, 418] on form "Name of participant First Name* [PERSON_NAME] Last Name Irons What age is [PERS…" at bounding box center [784, 738] width 542 height 1162
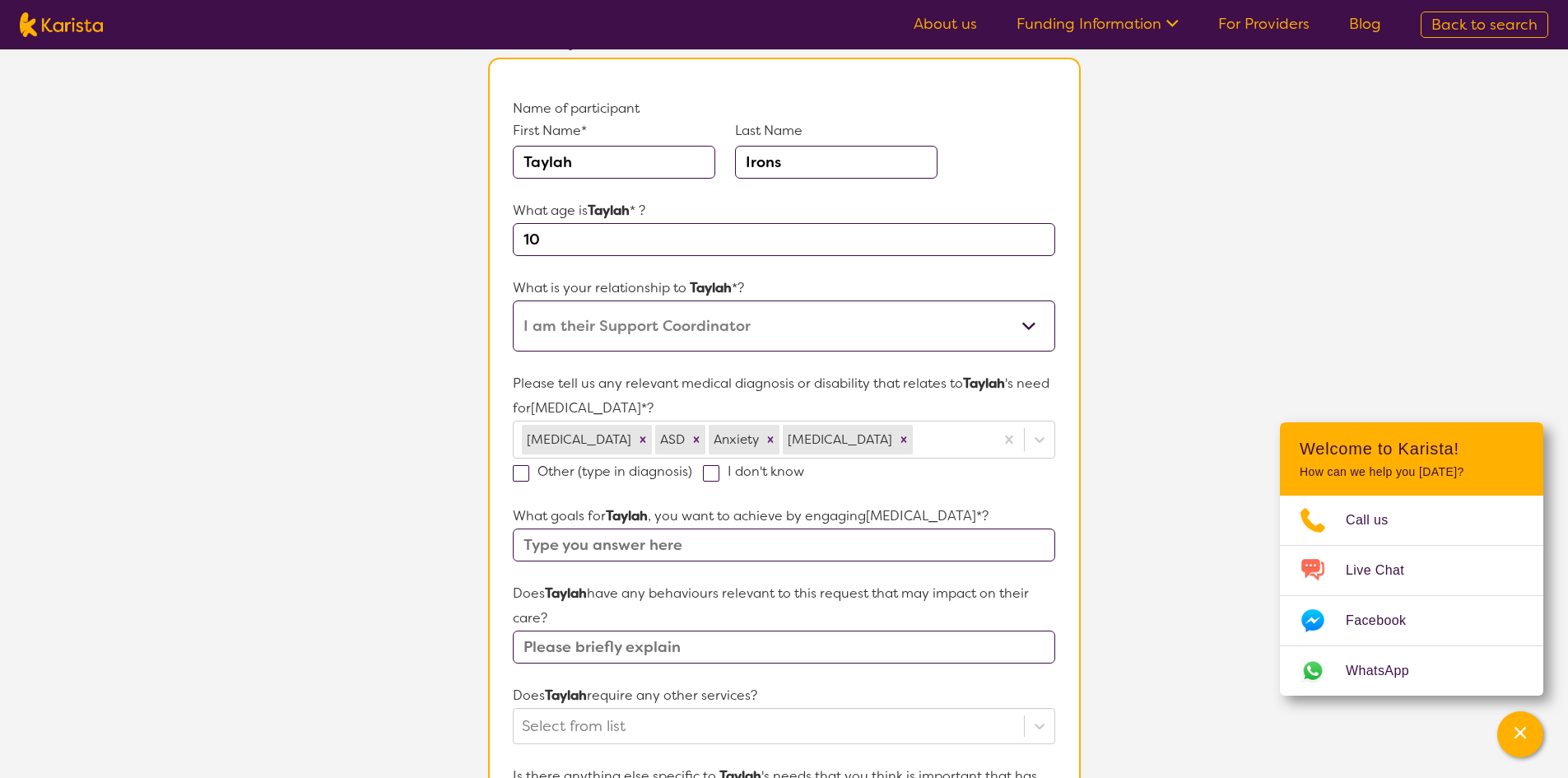
scroll to position [332, 0]
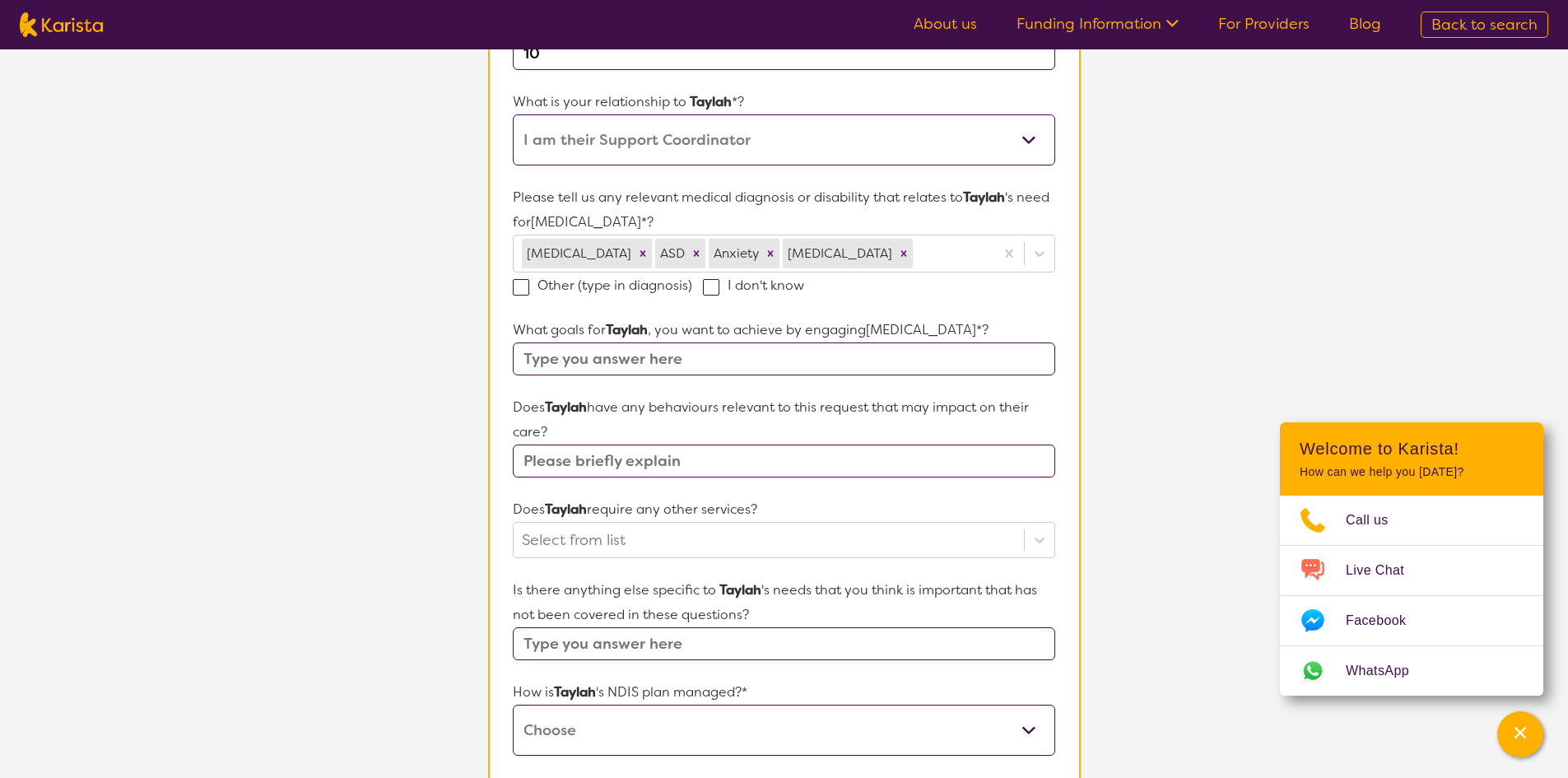
click at [805, 362] on input "text" at bounding box center [784, 359] width 542 height 33
click at [754, 372] on input "pronunciation of words" at bounding box center [784, 359] width 542 height 33
type input "pronunciation of words , understanding of words ,"
click at [607, 460] on input "text" at bounding box center [784, 461] width 542 height 33
click at [706, 468] on input "text" at bounding box center [784, 461] width 542 height 33
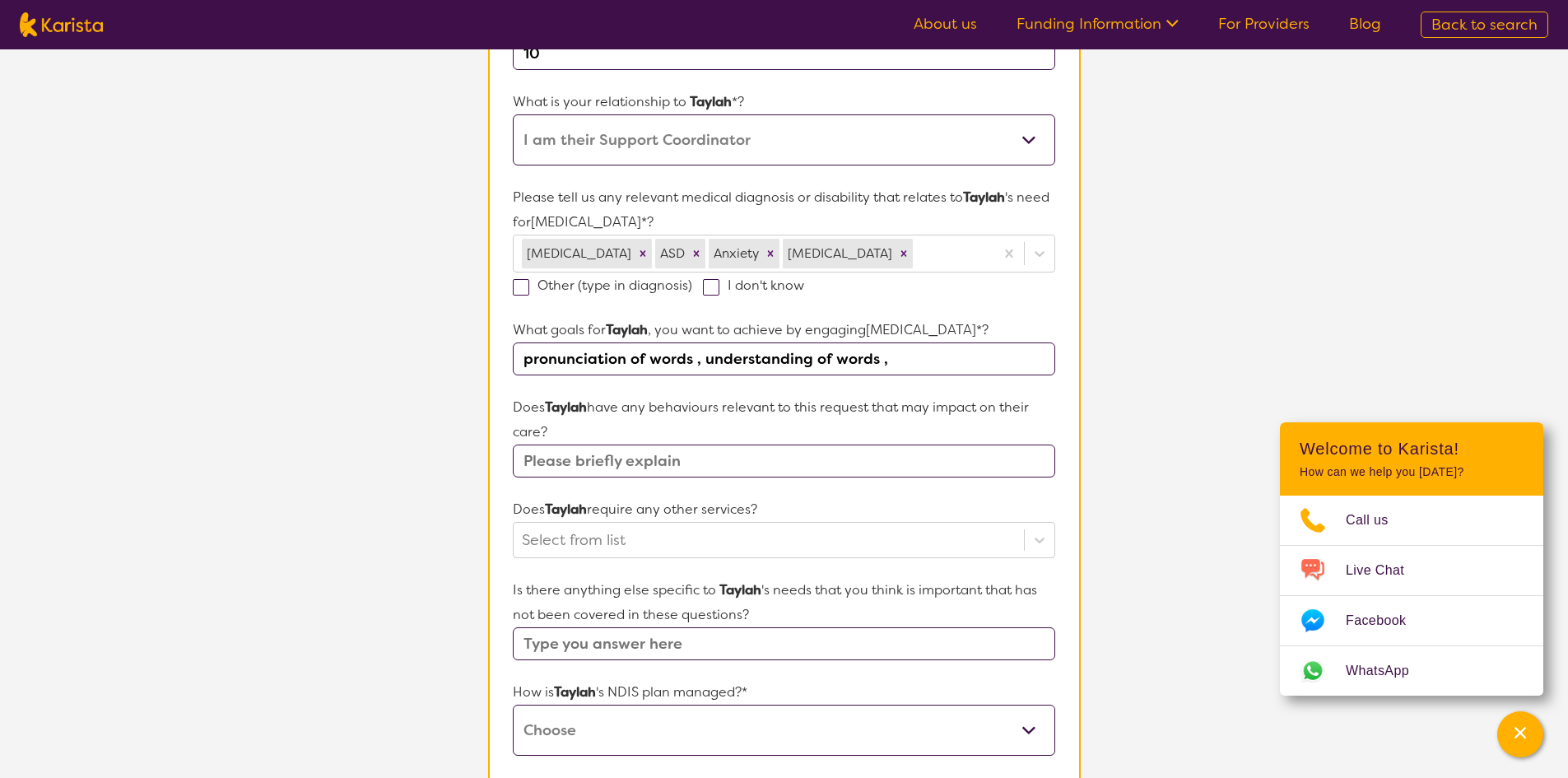
click at [670, 463] on input "text" at bounding box center [784, 461] width 542 height 33
type input "na"
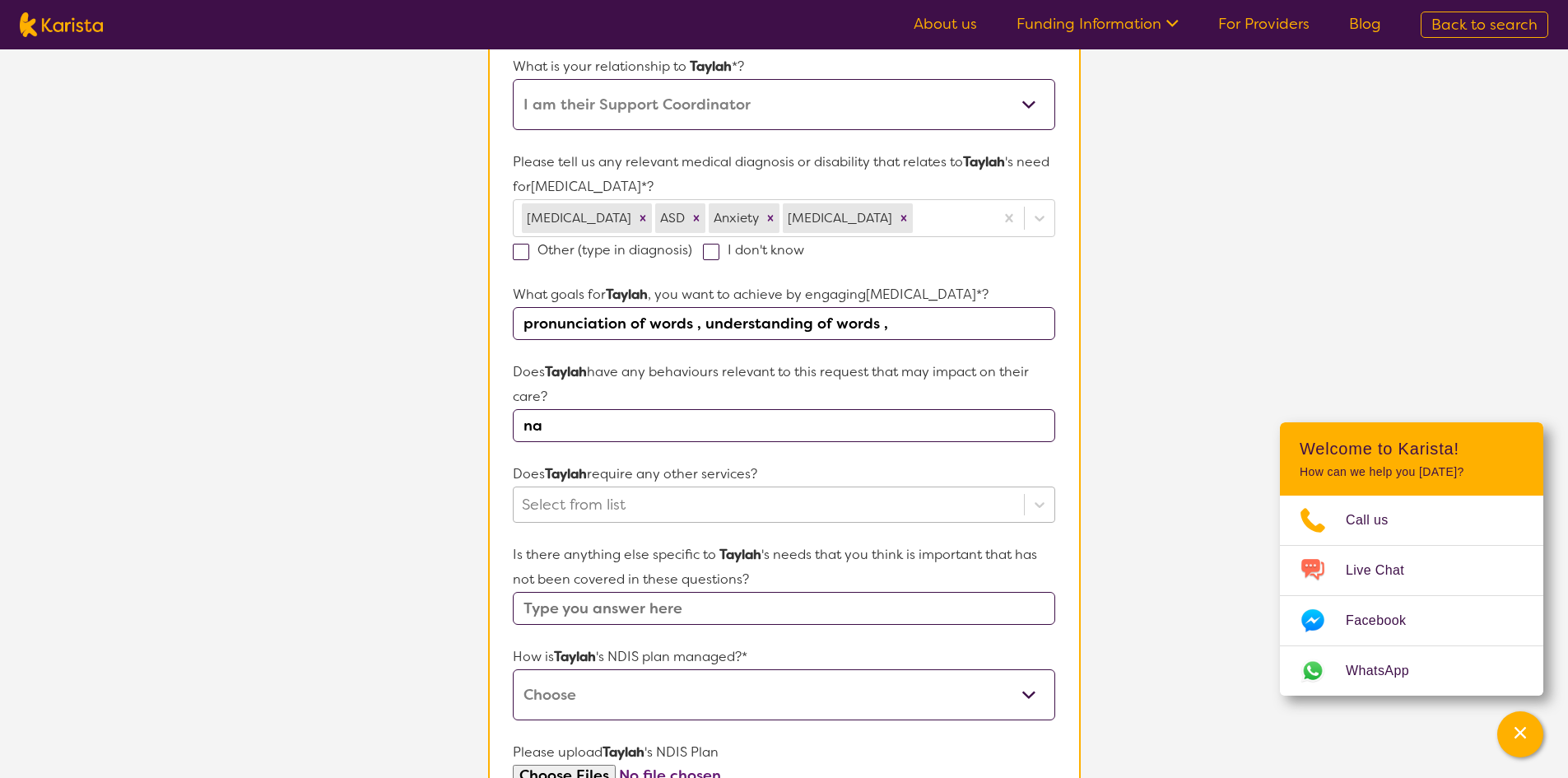
click at [714, 522] on div "Select from list" at bounding box center [784, 504] width 542 height 36
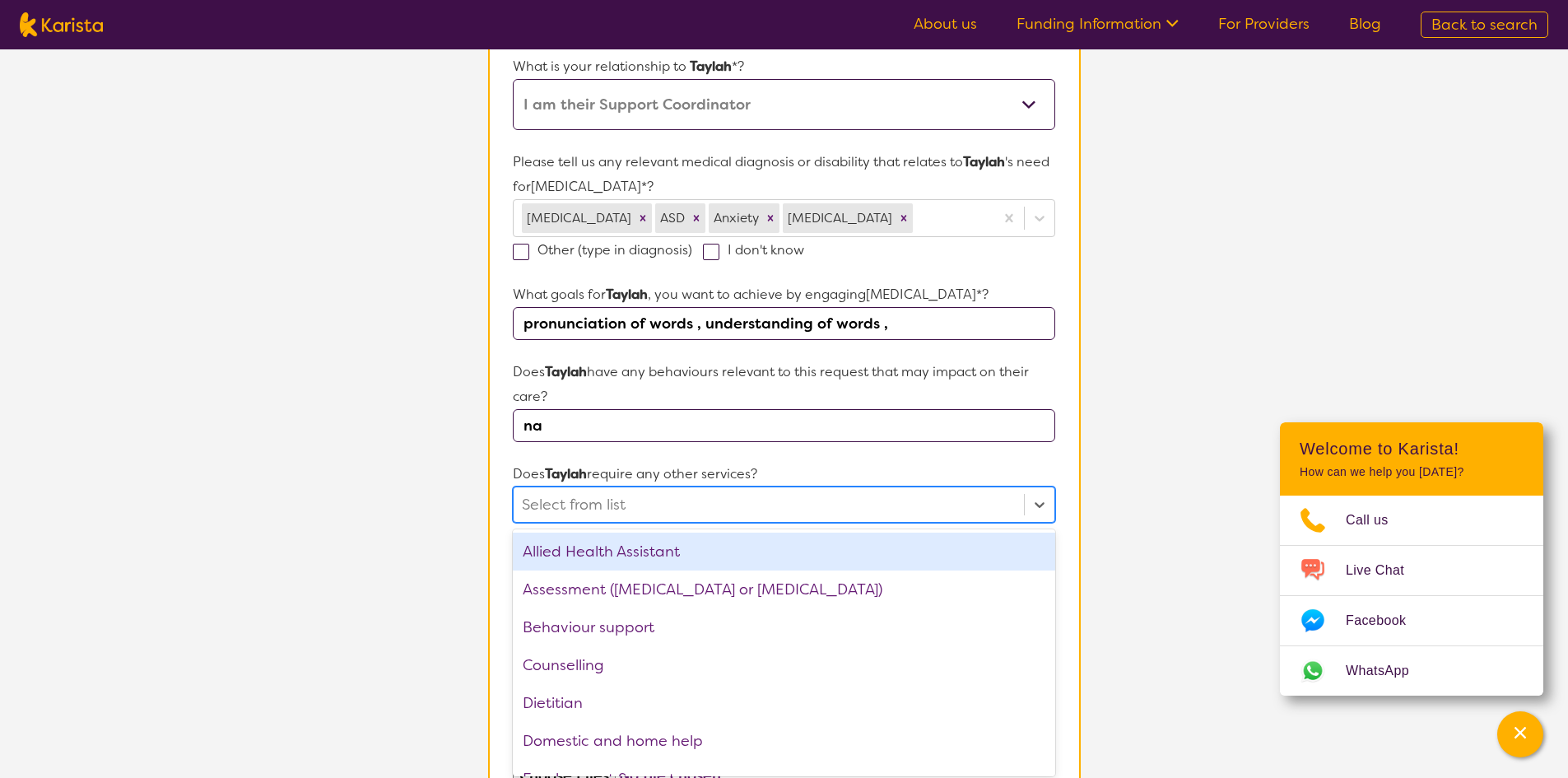
scroll to position [372, 0]
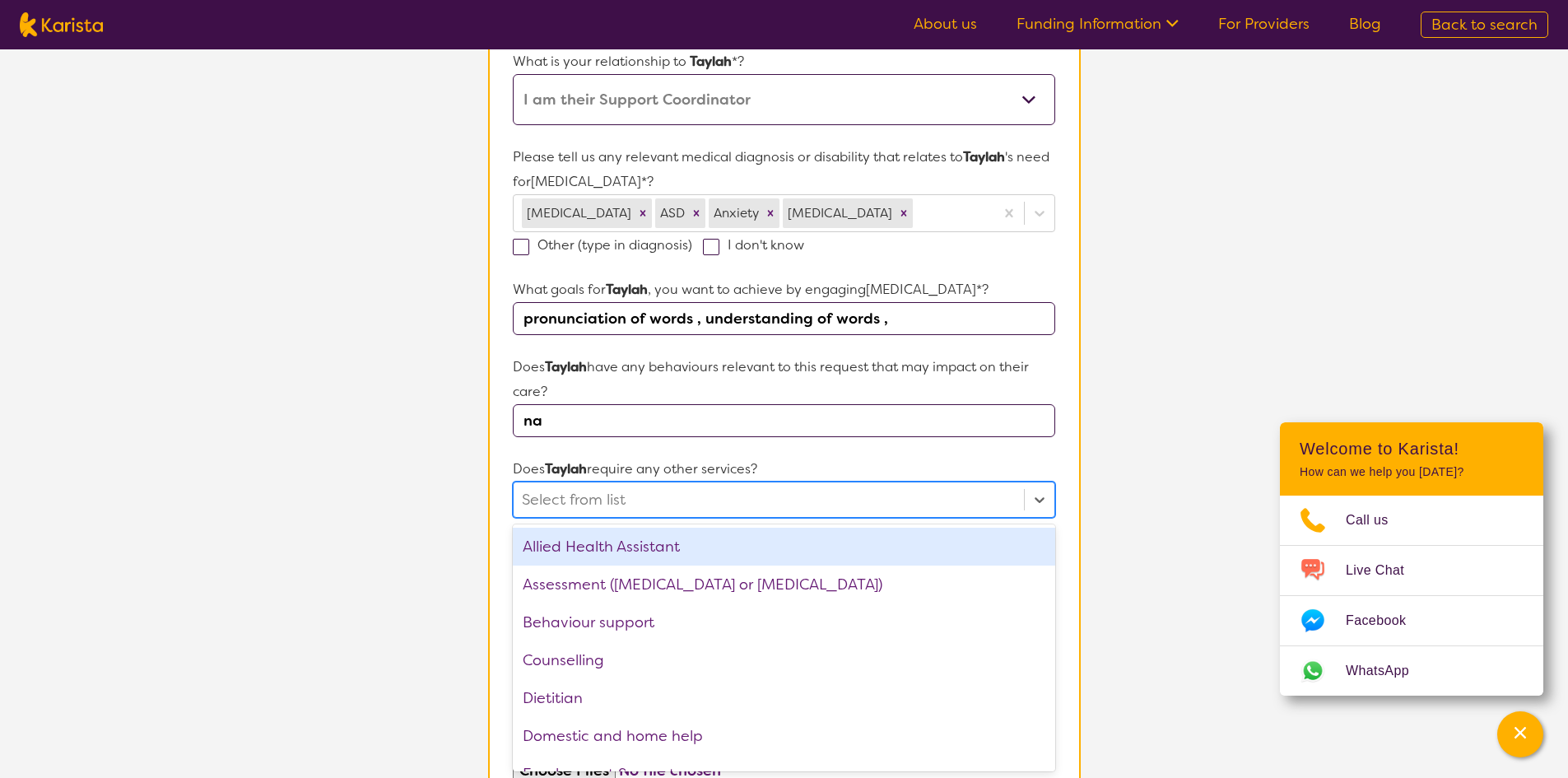
click at [813, 466] on p "Does Taylah require any other services?" at bounding box center [784, 469] width 542 height 25
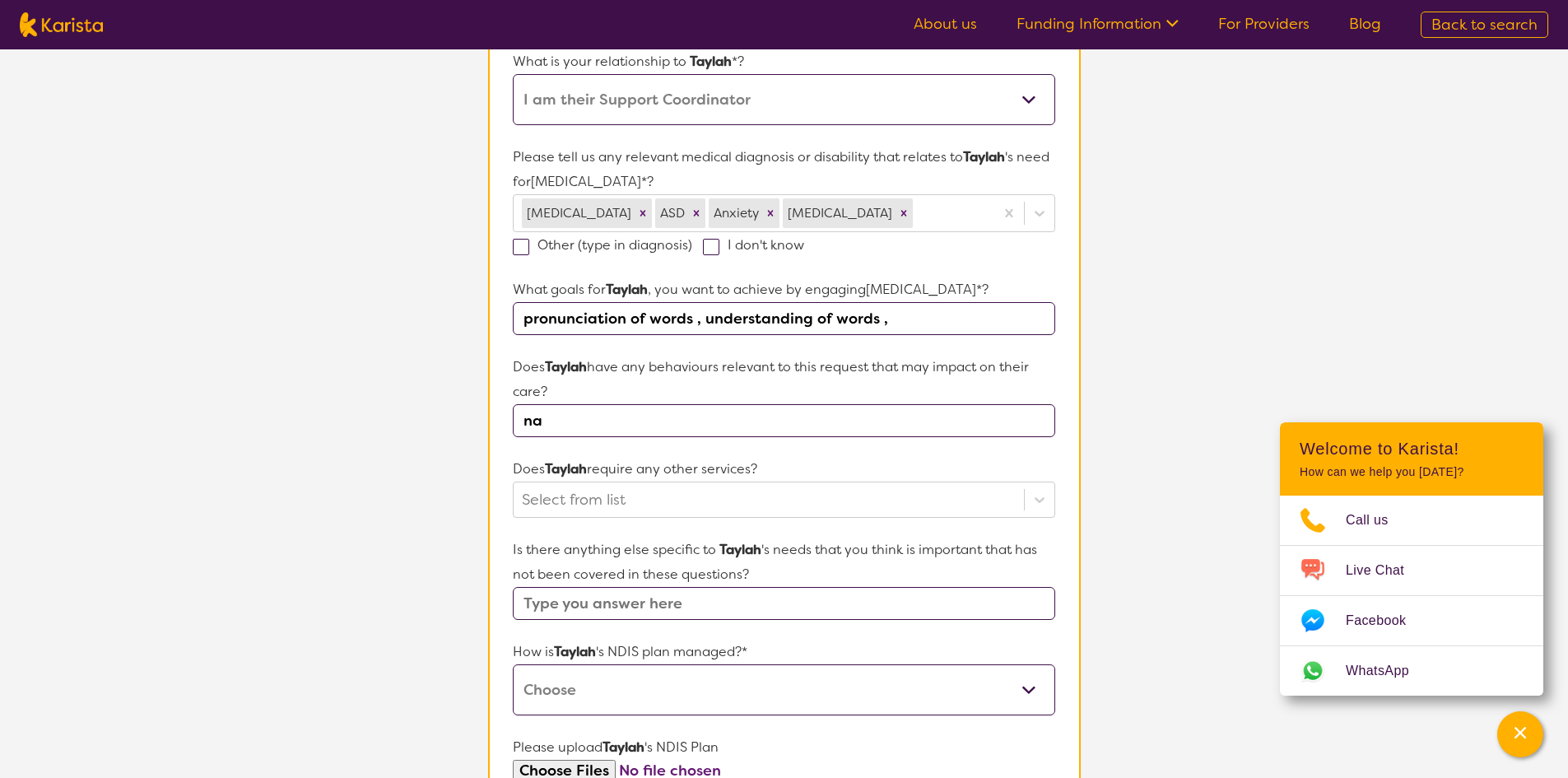
scroll to position [619, 0]
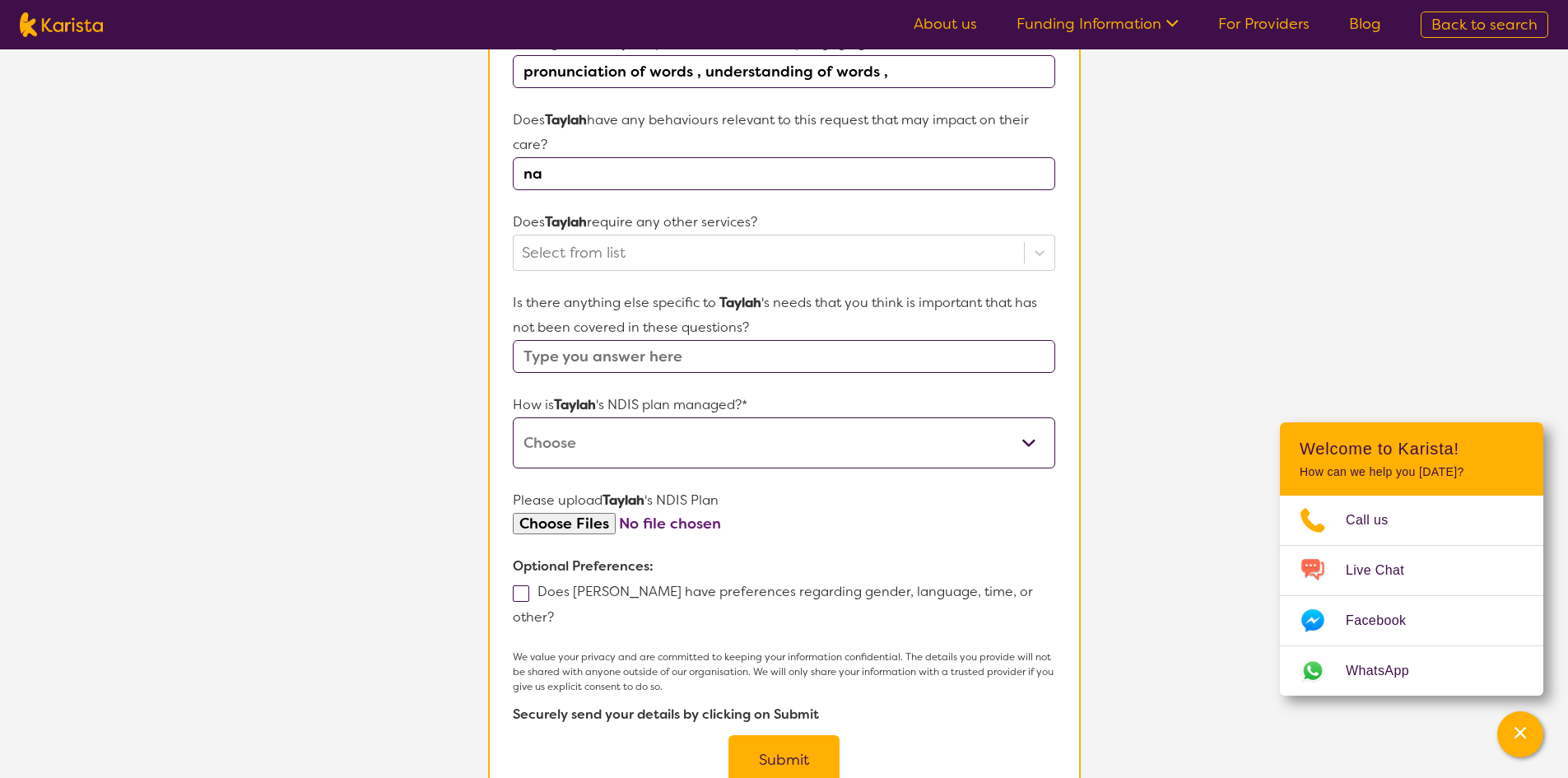
click at [684, 438] on select "Self-managed NDIS plan Managed by a registered plan management provider (not th…" at bounding box center [784, 442] width 542 height 51
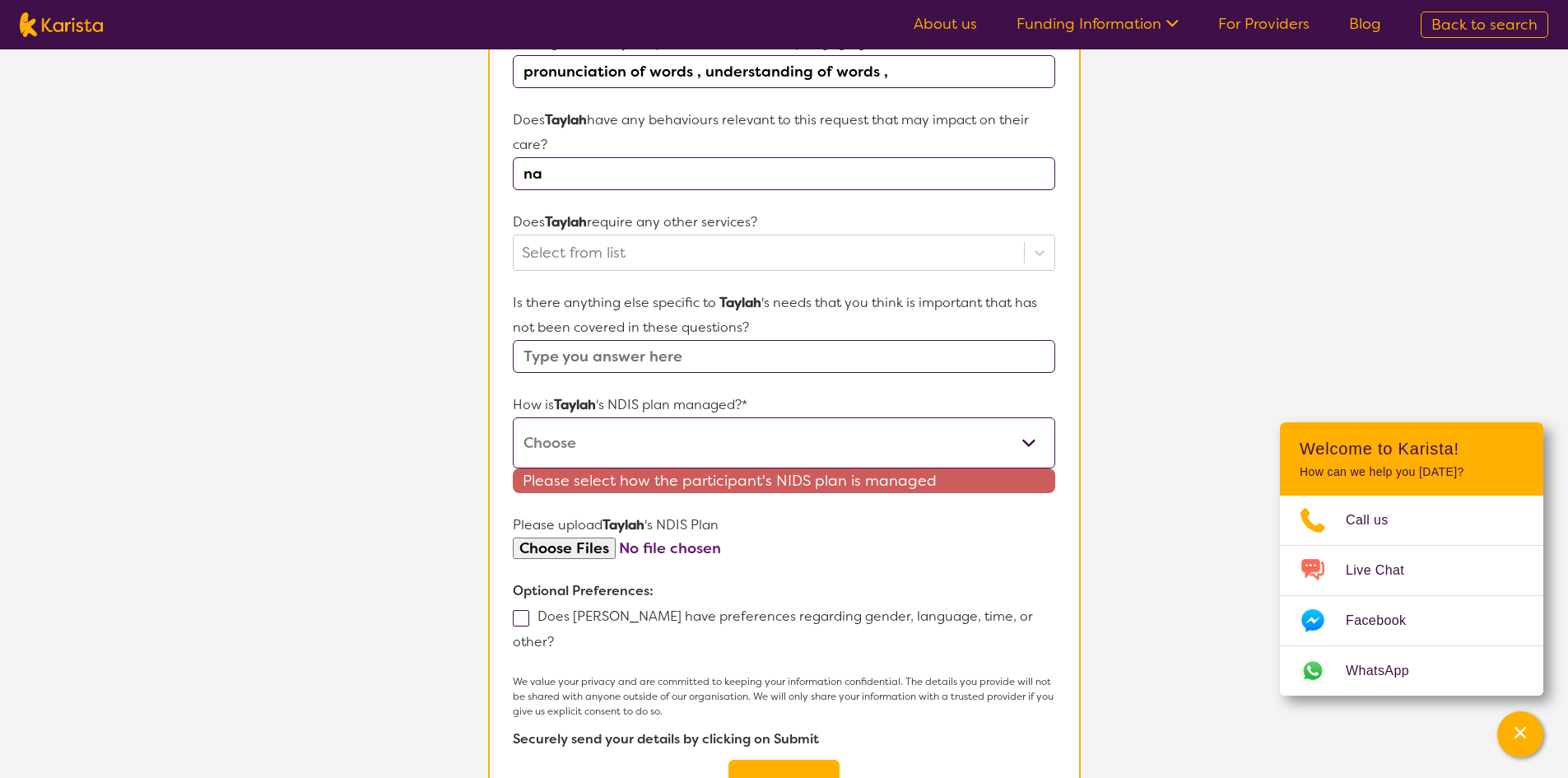
click at [657, 424] on select "Self-managed NDIS plan Managed by a registered plan management provider (not th…" at bounding box center [784, 442] width 542 height 51
select select "Plan Managed"
click at [513, 417] on select "Self-managed NDIS plan Managed by a registered plan management provider (not th…" at bounding box center [784, 442] width 542 height 51
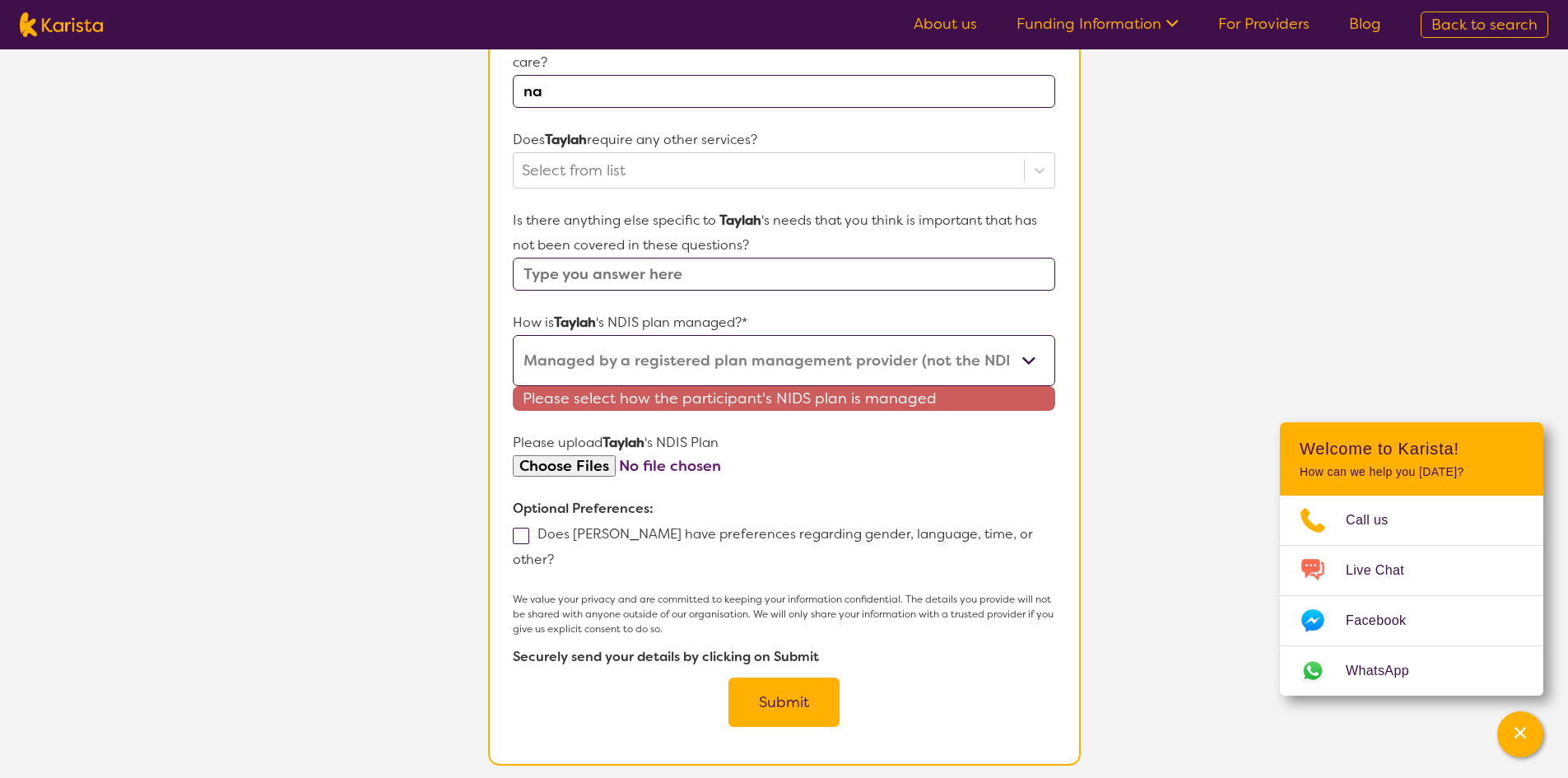
click at [792, 677] on button "Submit" at bounding box center [784, 702] width 111 height 49
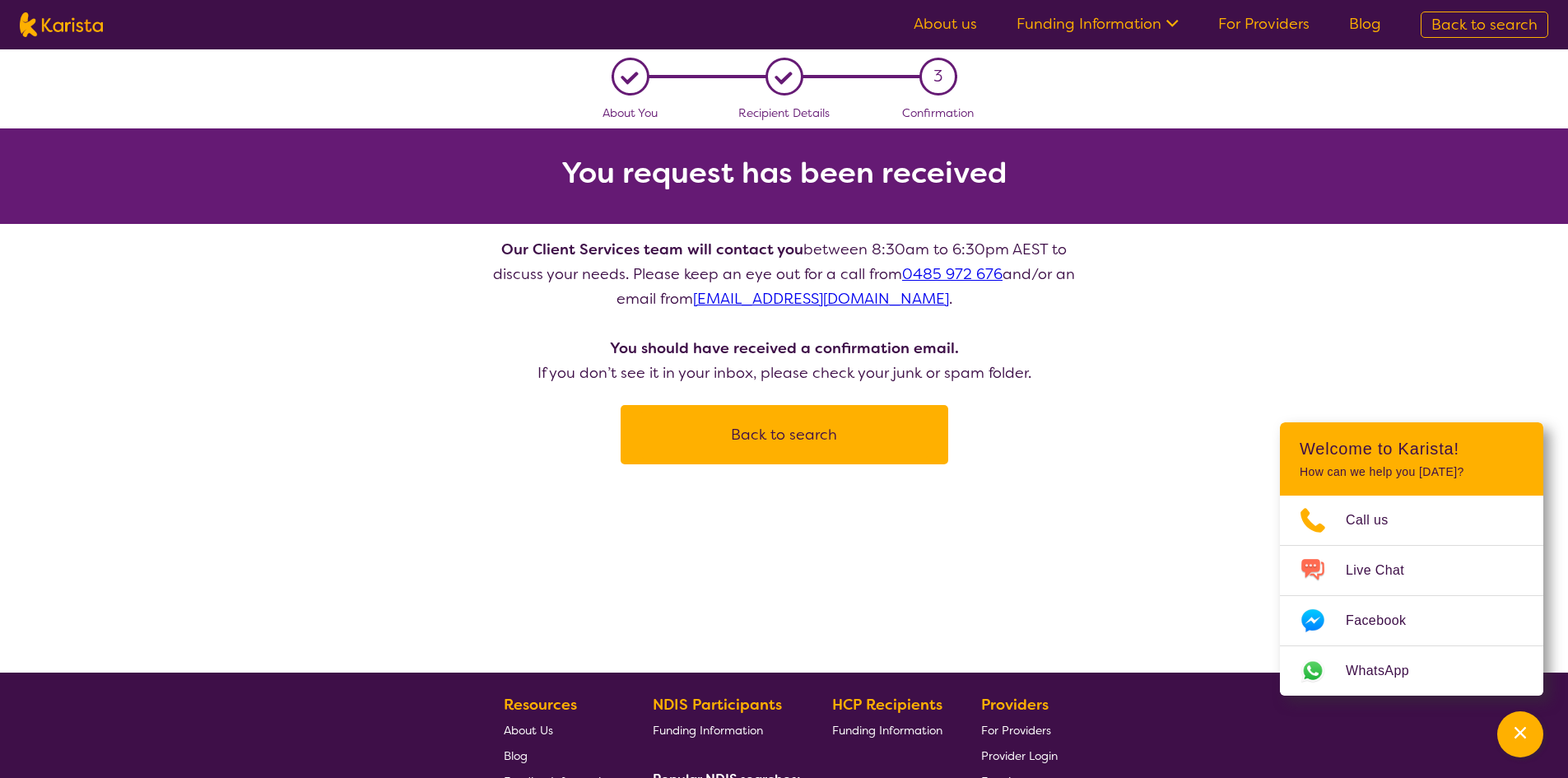
click at [798, 442] on button "Back to search" at bounding box center [784, 435] width 288 height 49
select select "[MEDICAL_DATA]"
select select "CH"
select select "NDIS"
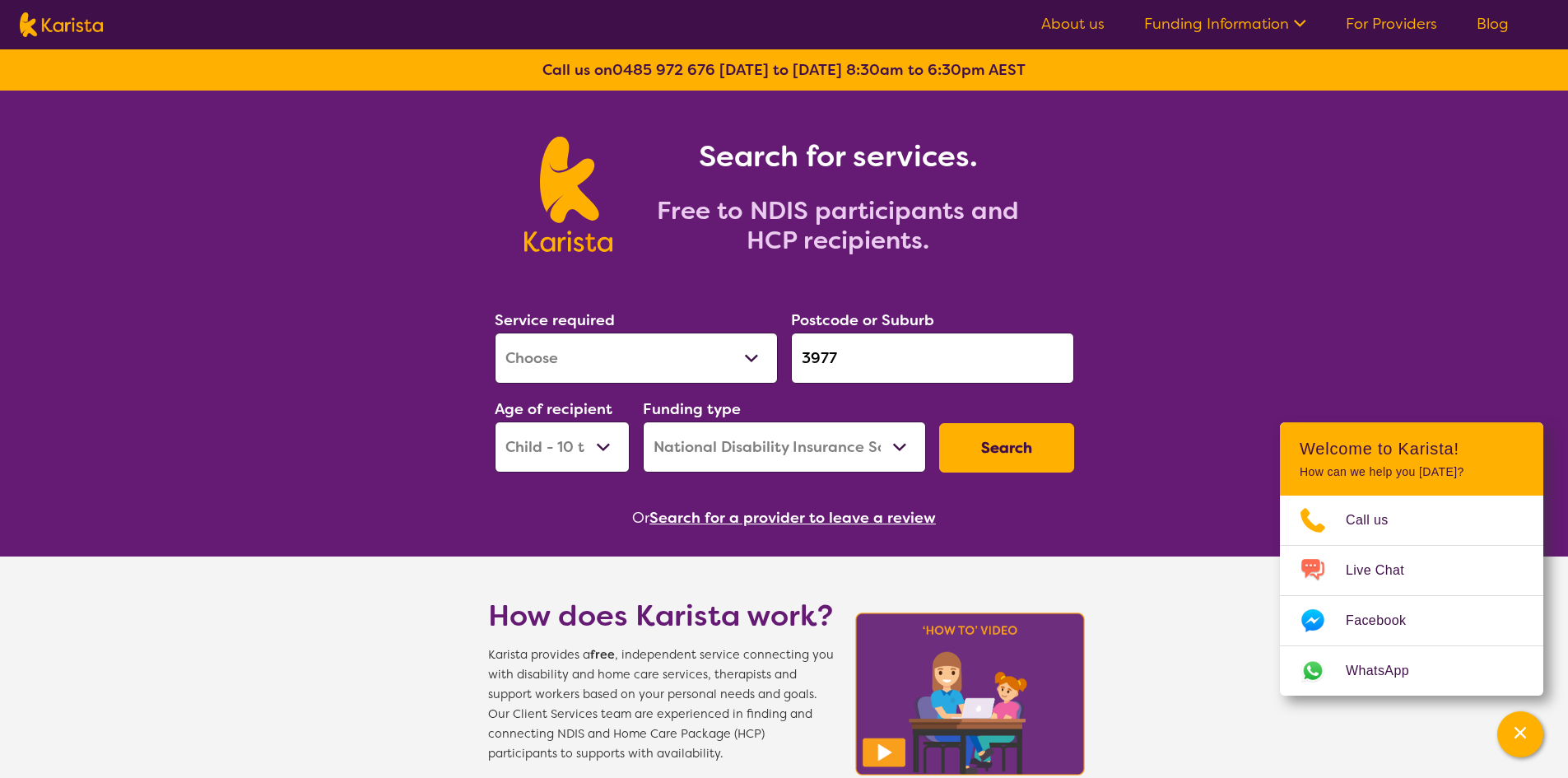
click at [993, 456] on button "Search" at bounding box center [1007, 448] width 135 height 49
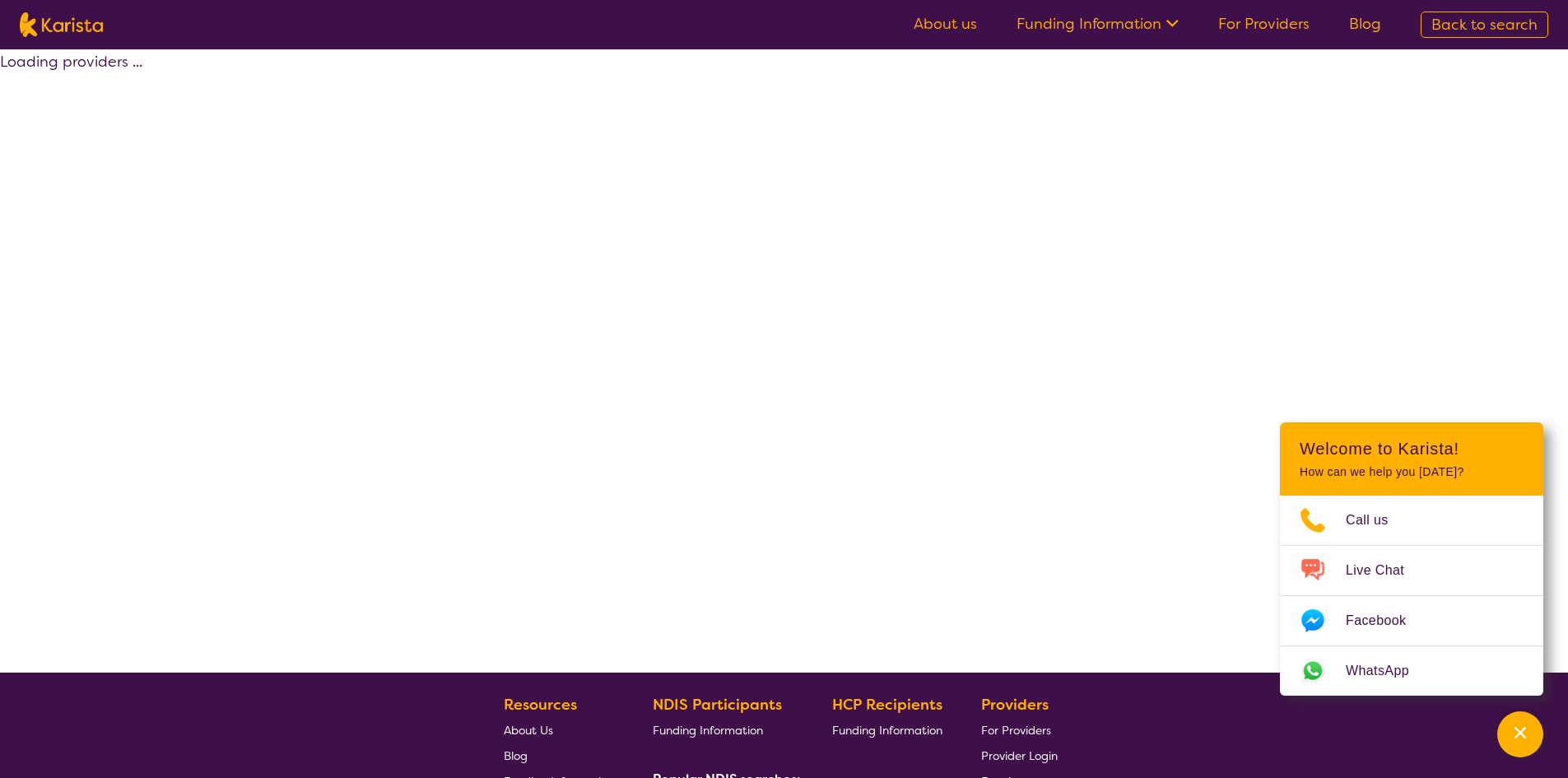
select select "by_score"
